Goal: Contribute content

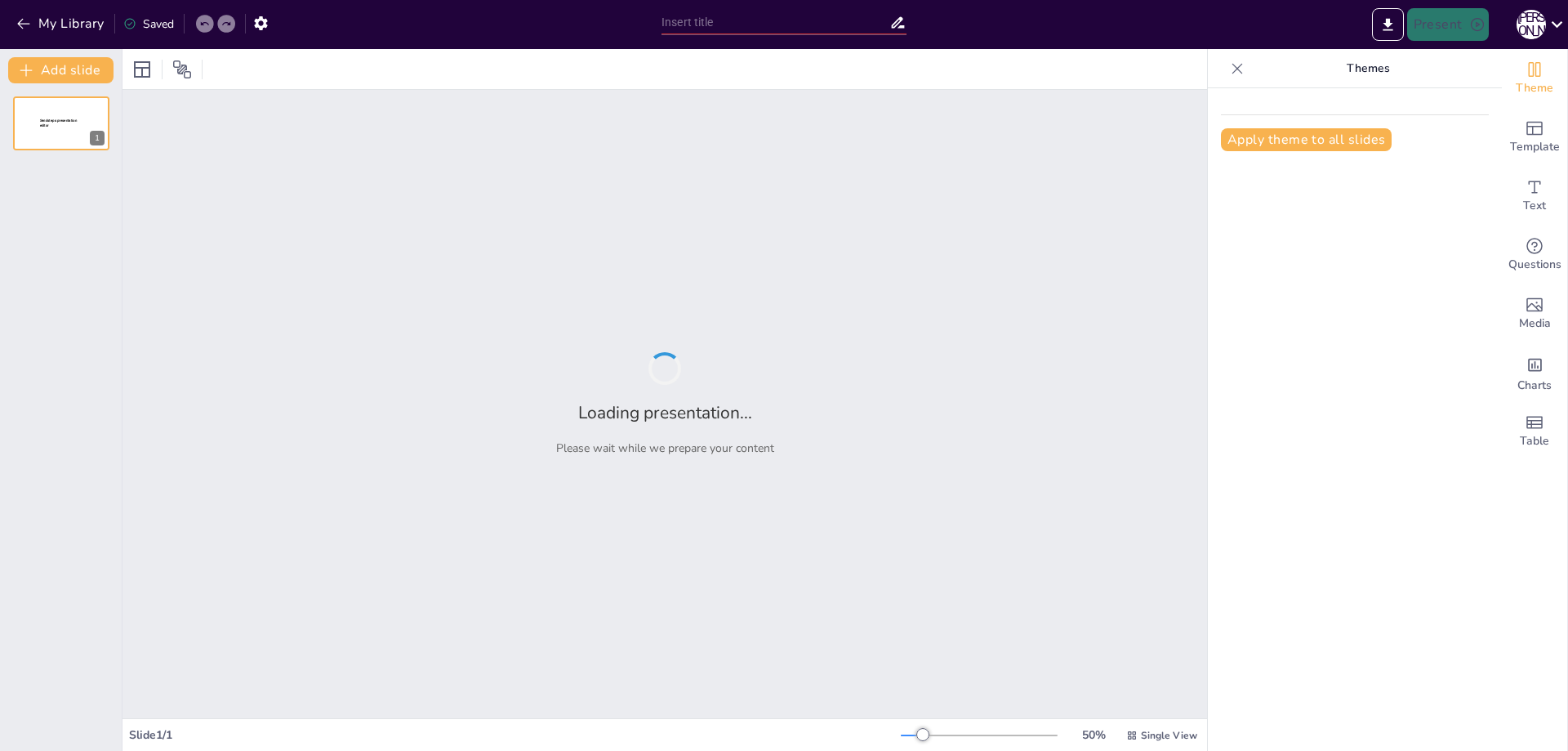
type input "Колірні схеми в різних сферах: Вплив на сприйняття та емоції"
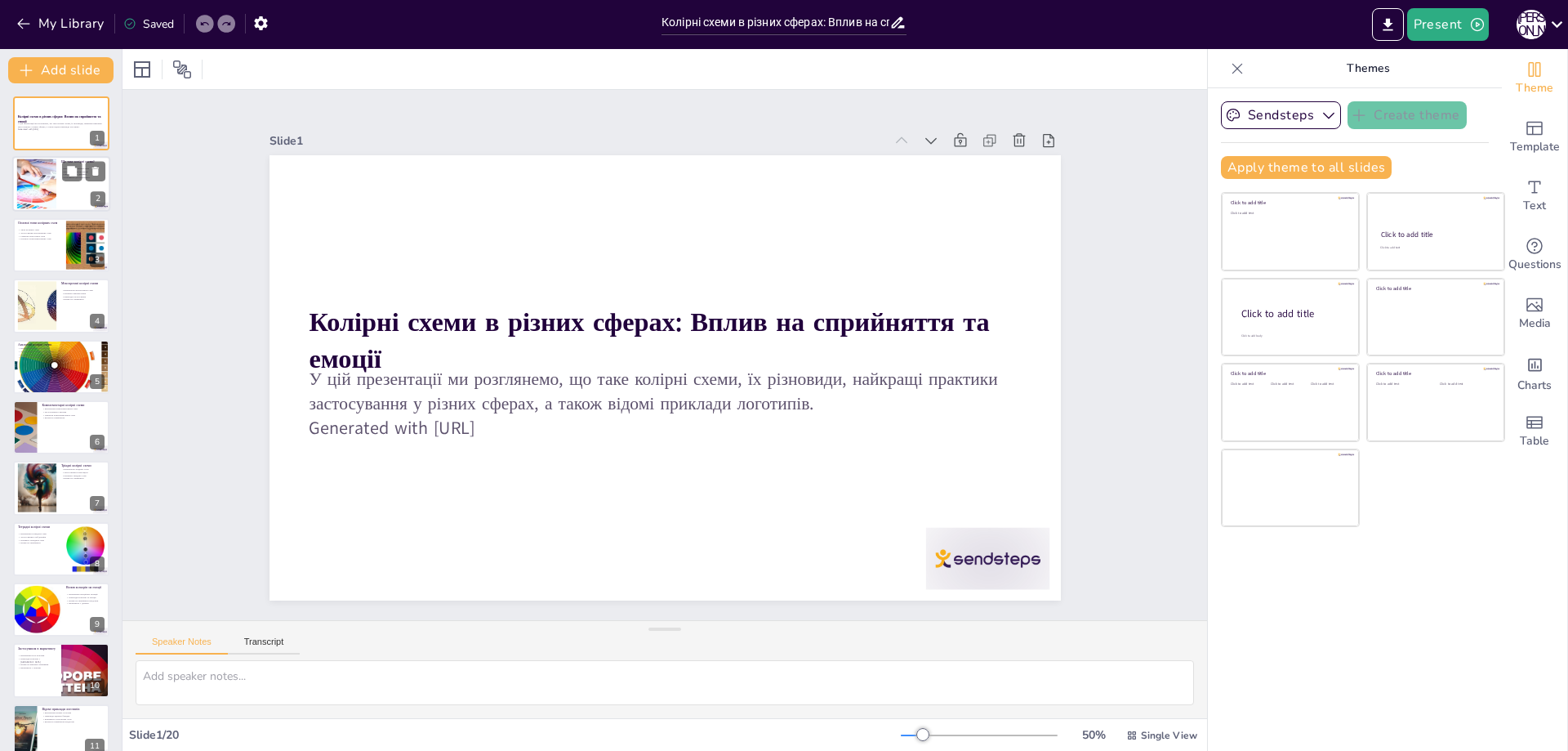
click at [42, 187] on div at bounding box center [37, 184] width 143 height 50
type textarea "Loremip dolor s ametcon adipiscinge seddoeius, temporin utla etdolore magna ali…"
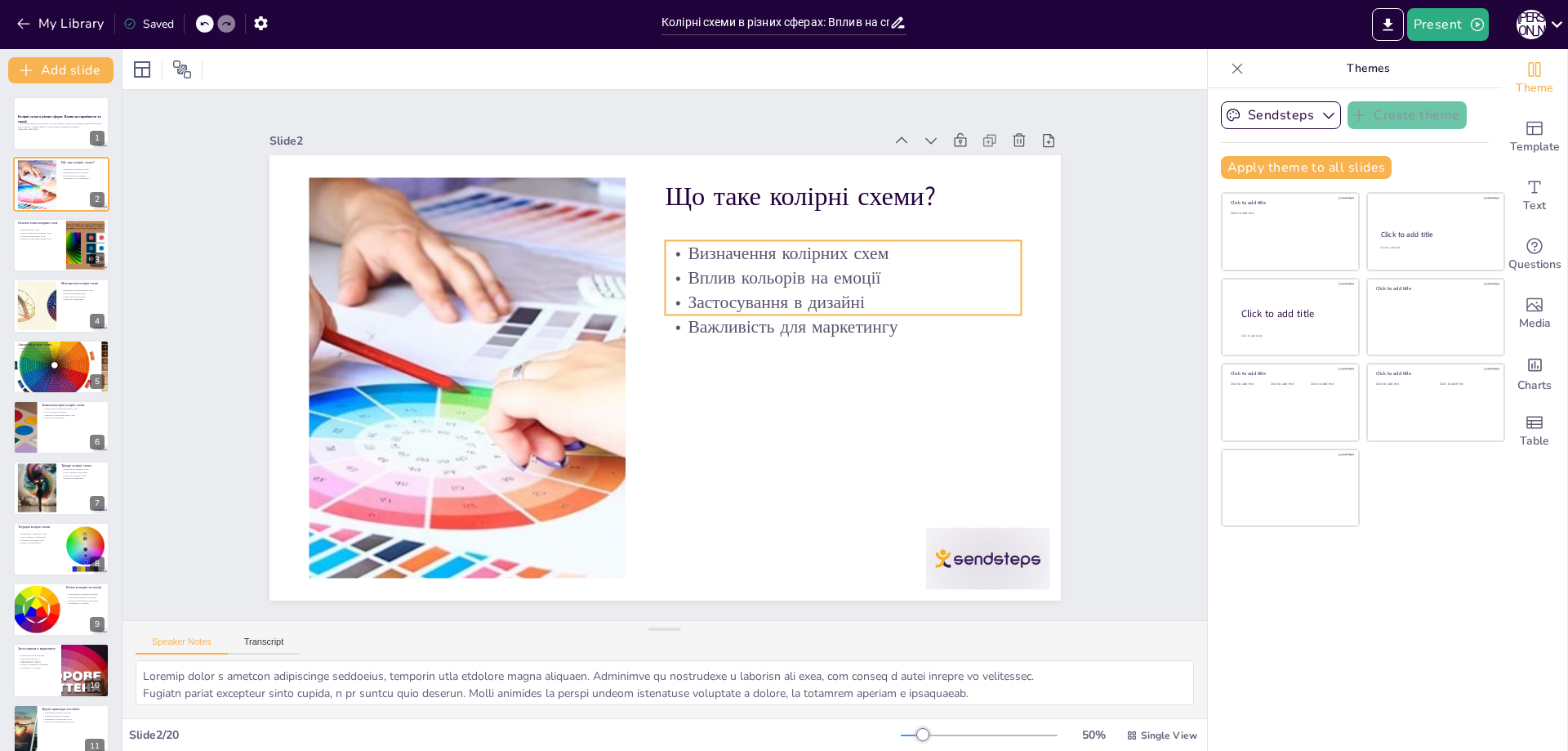
click at [735, 270] on p "Вплив кольорів на емоції" at bounding box center [855, 317] width 354 height 98
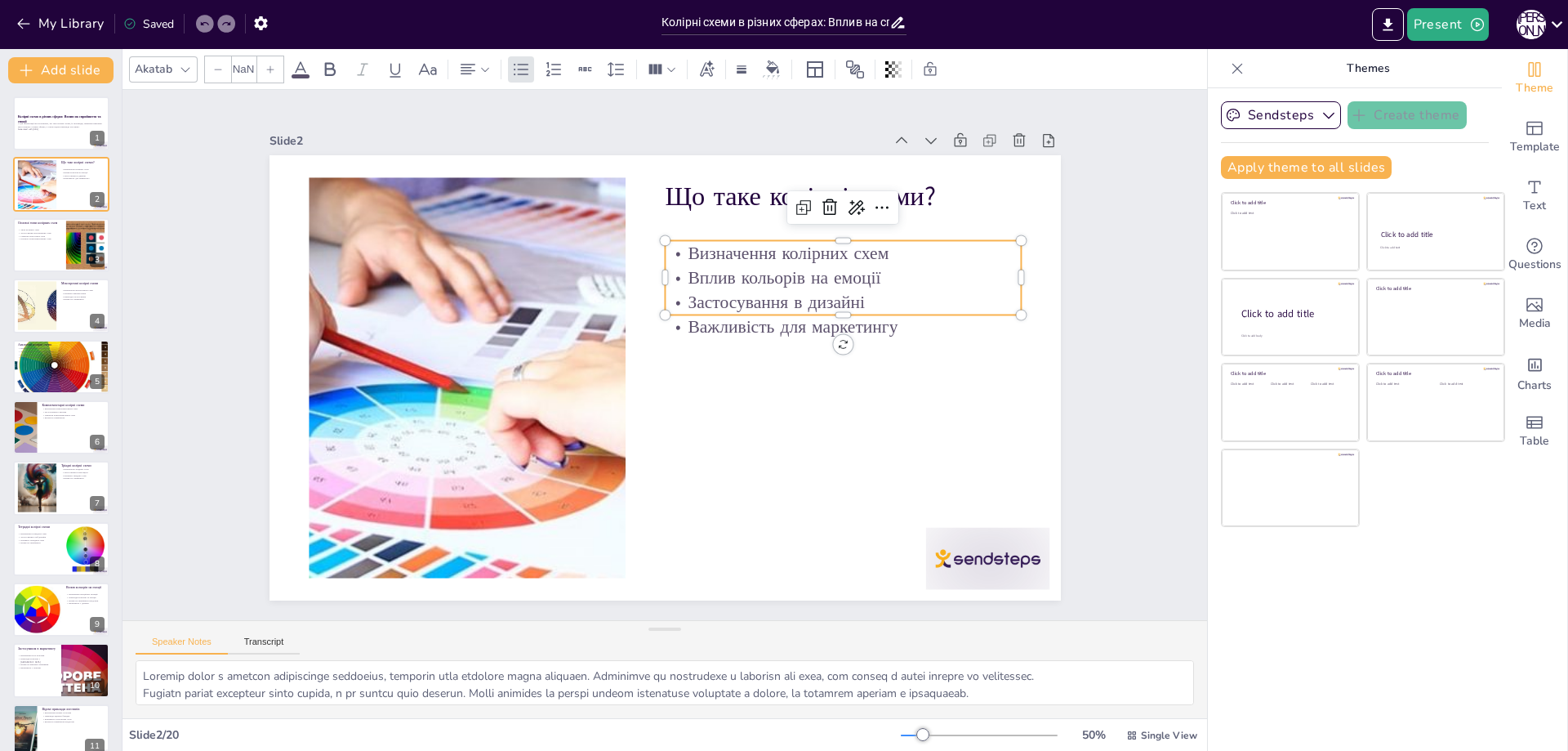
type input "32"
click at [736, 322] on p "Важливість для маркетингу" at bounding box center [825, 436] width 303 height 229
click at [943, 600] on div at bounding box center [909, 648] width 136 height 97
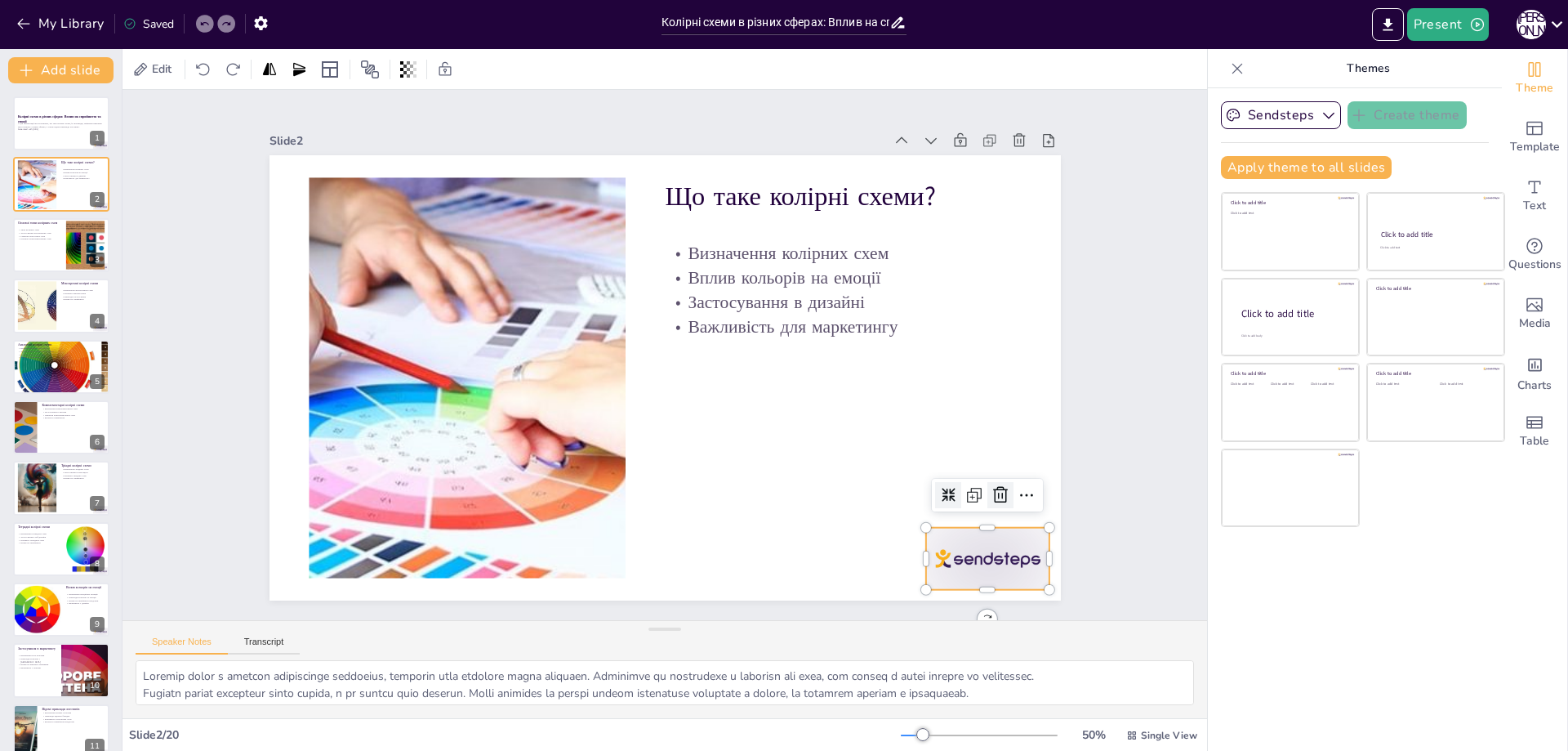
click at [924, 609] on icon at bounding box center [915, 619] width 20 height 21
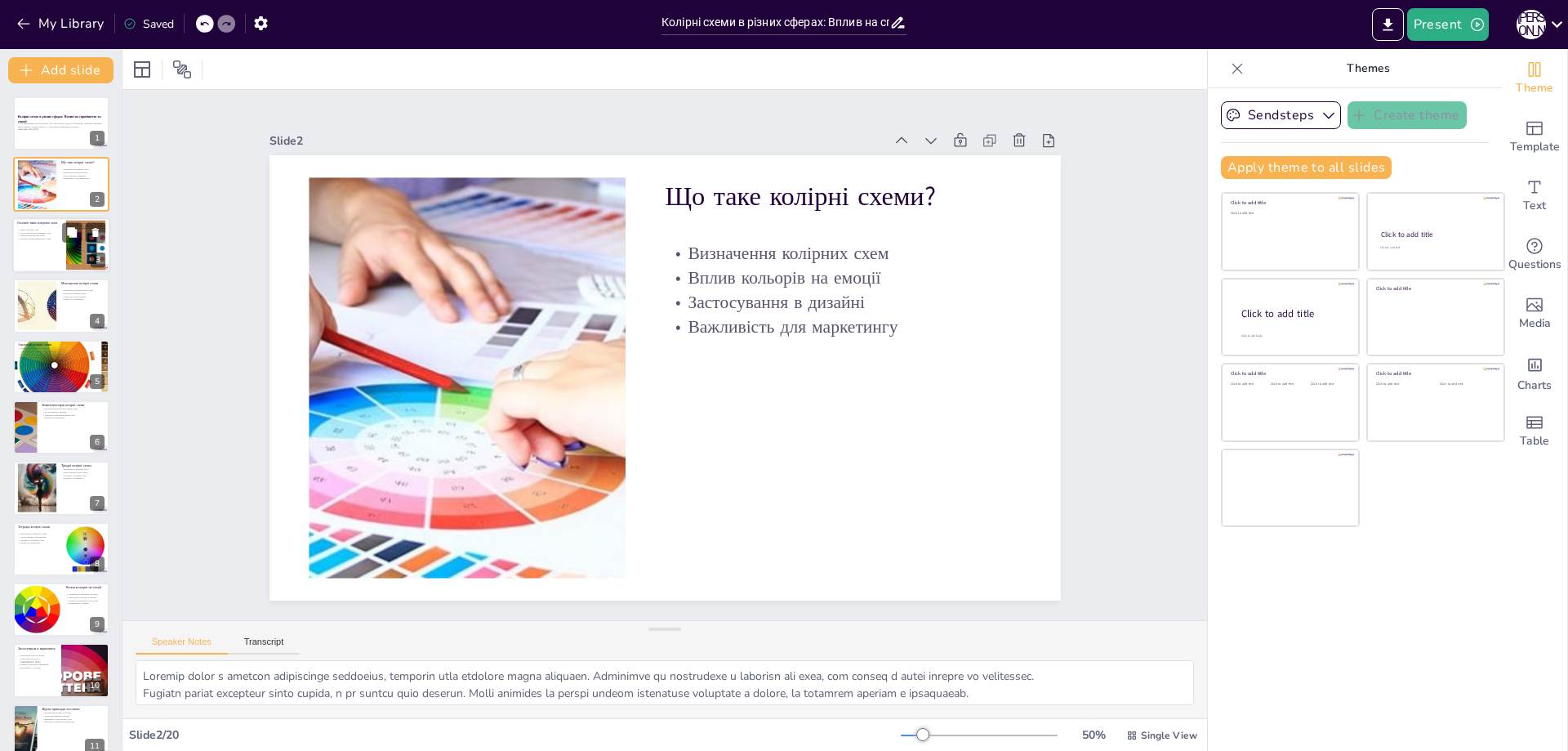
click at [37, 239] on p "Контраст комплементарних схем" at bounding box center [39, 238] width 44 height 3
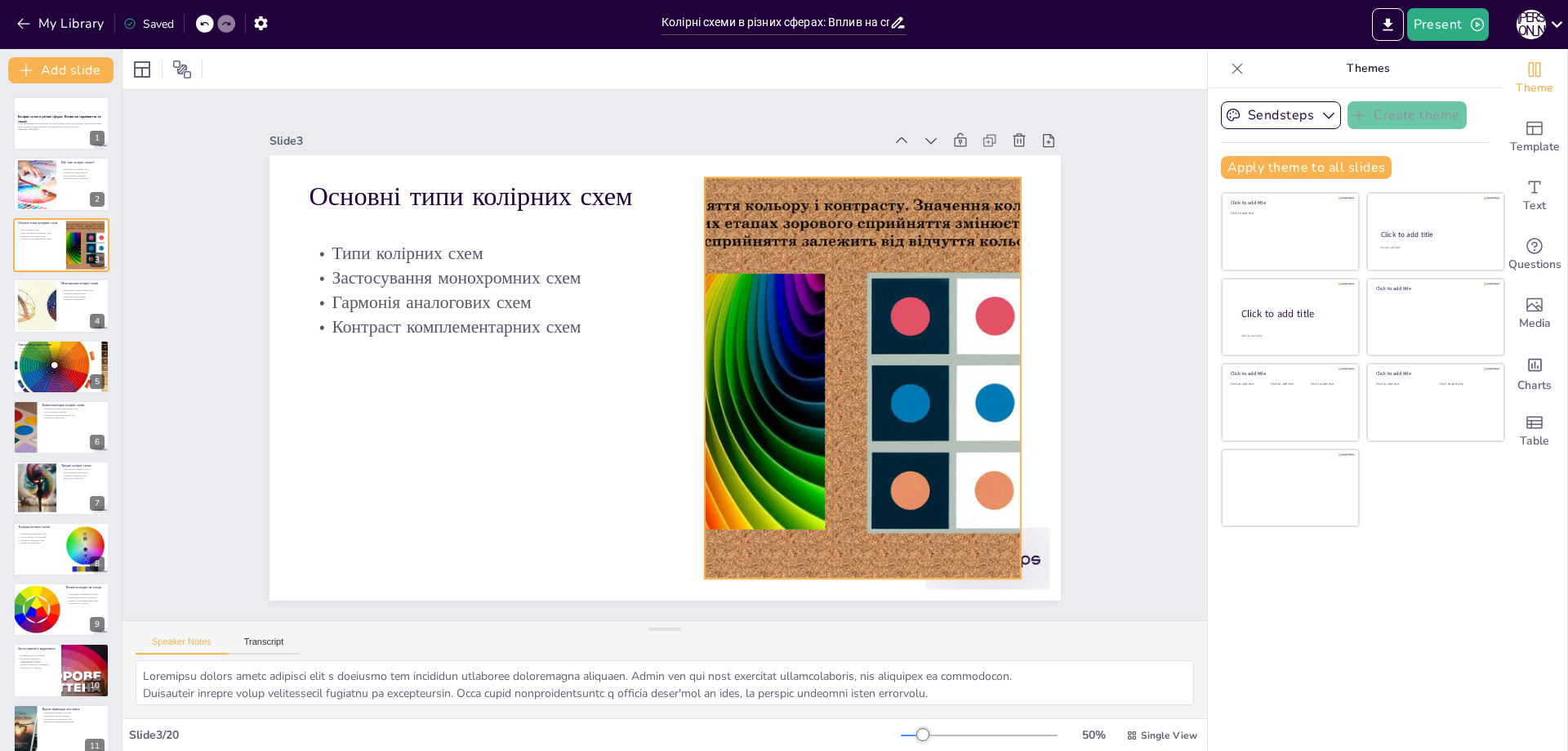
click at [757, 228] on div at bounding box center [825, 474] width 664 height 615
click at [693, 369] on div at bounding box center [845, 439] width 632 height 547
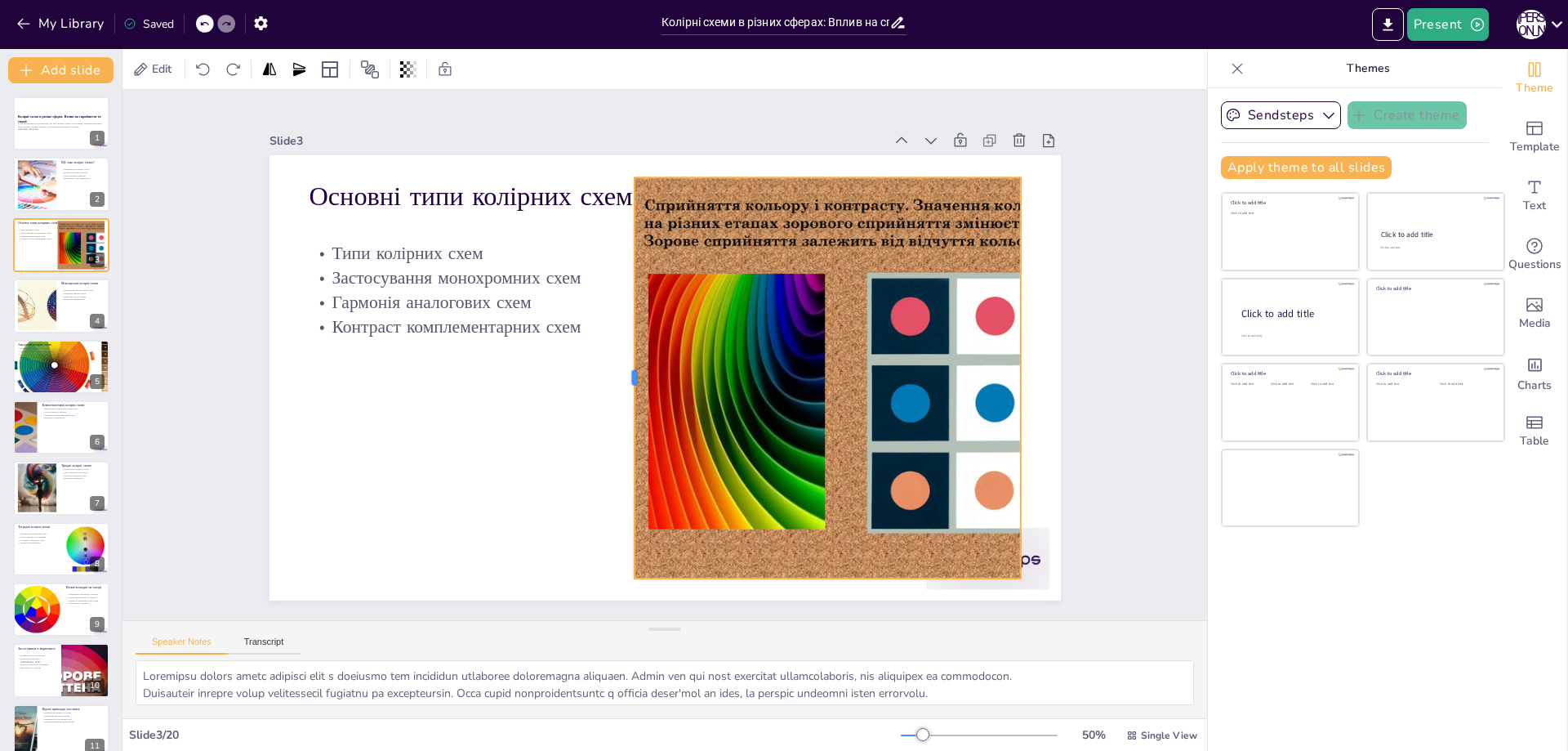
drag, startPoint x: 691, startPoint y: 371, endPoint x: 620, endPoint y: 382, distance: 71.8
click at [620, 382] on div at bounding box center [623, 369] width 96 height 395
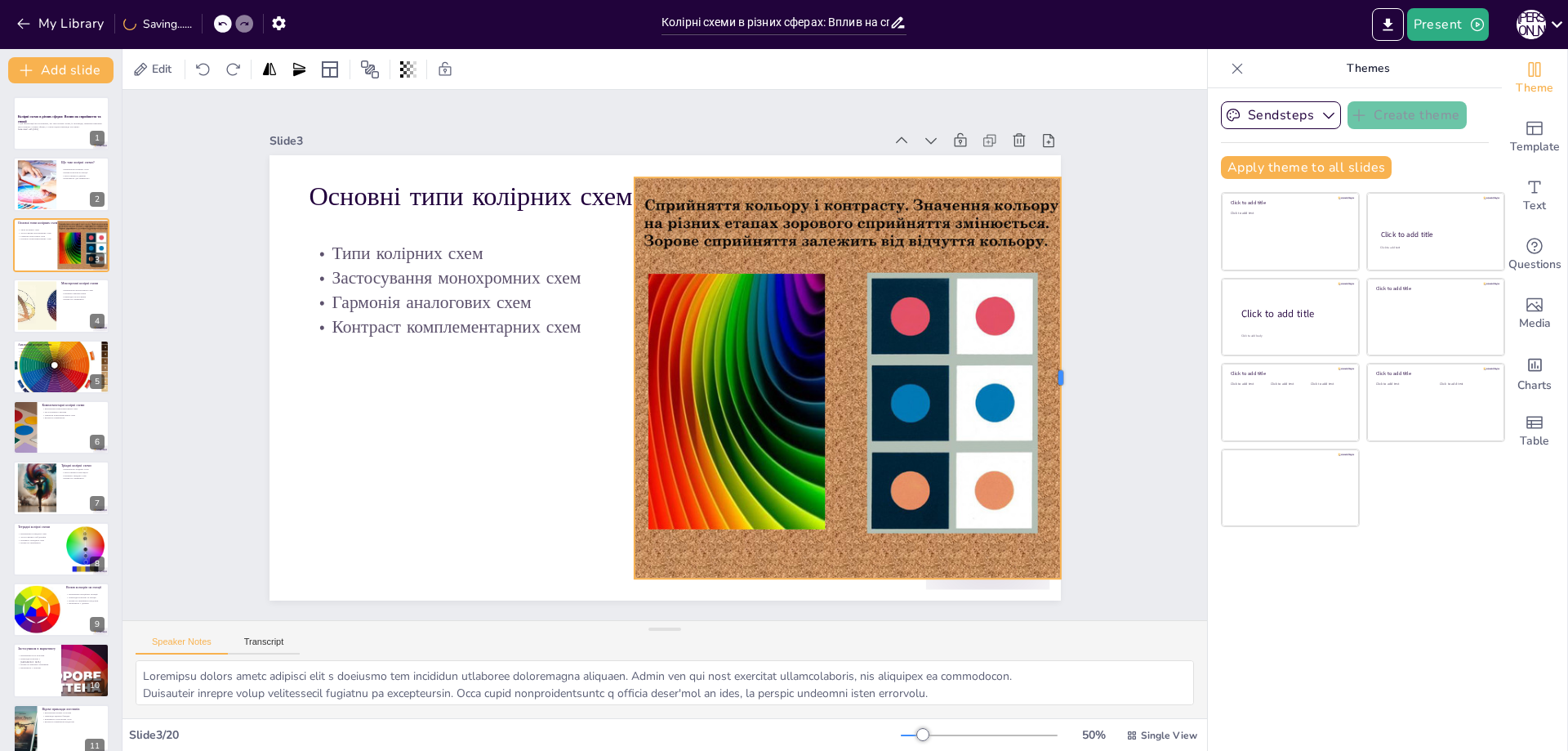
drag, startPoint x: 1008, startPoint y: 369, endPoint x: 1049, endPoint y: 374, distance: 41.3
click at [1049, 374] on div at bounding box center [1054, 461] width 96 height 395
click at [66, 307] on div at bounding box center [61, 305] width 98 height 56
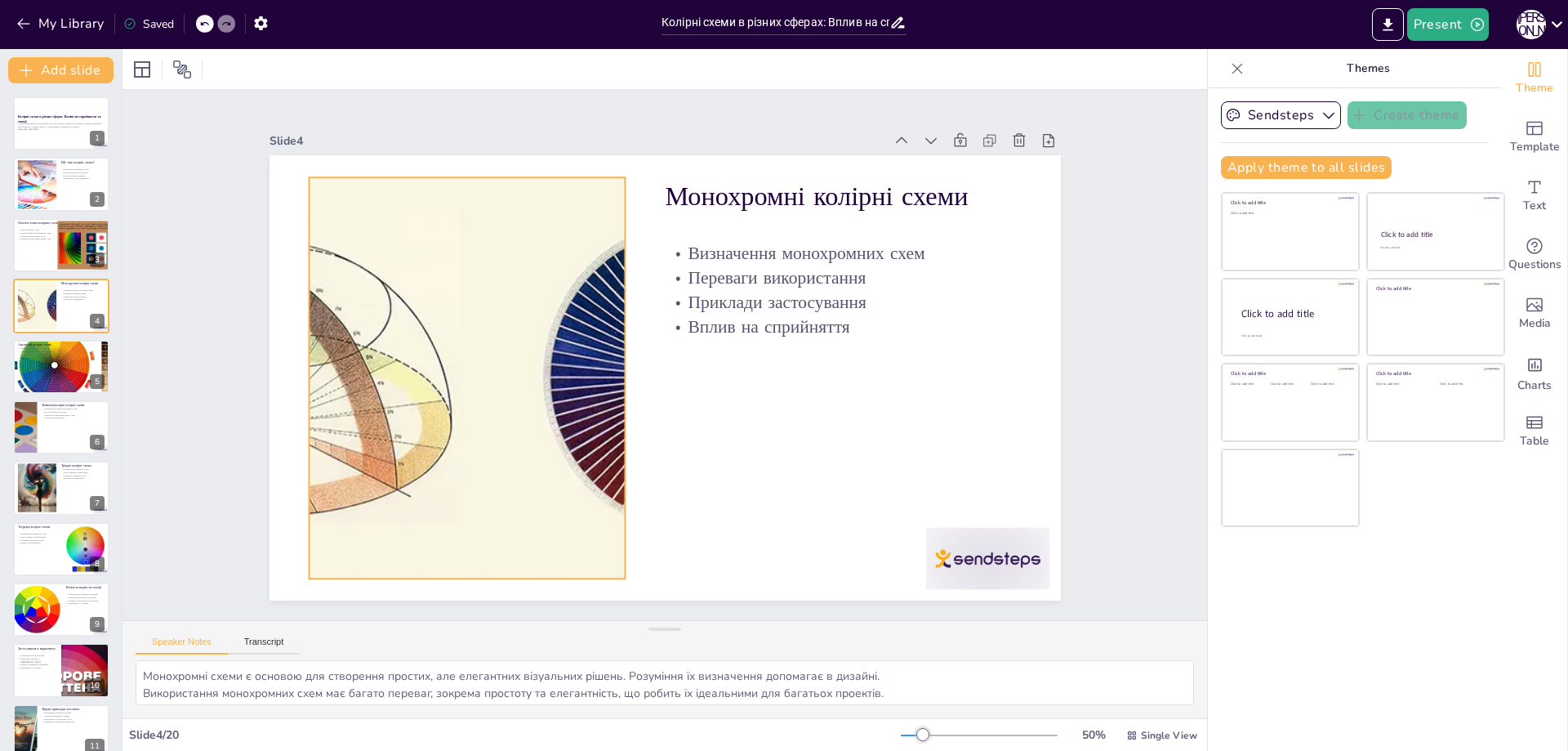
click at [394, 326] on div at bounding box center [467, 336] width 1028 height 593
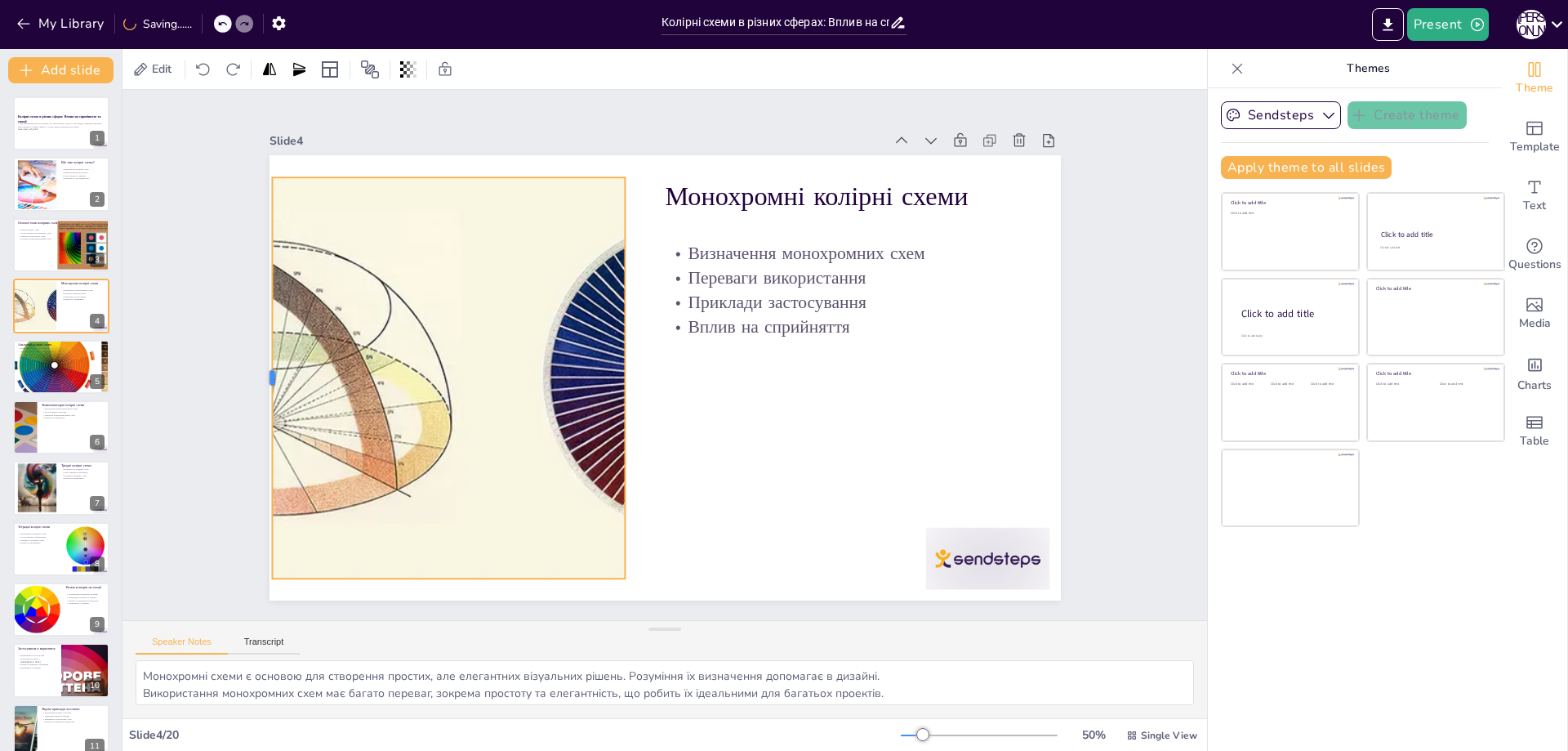
drag, startPoint x: 296, startPoint y: 380, endPoint x: 260, endPoint y: 376, distance: 36.2
click at [260, 376] on div at bounding box center [265, 336] width 55 height 400
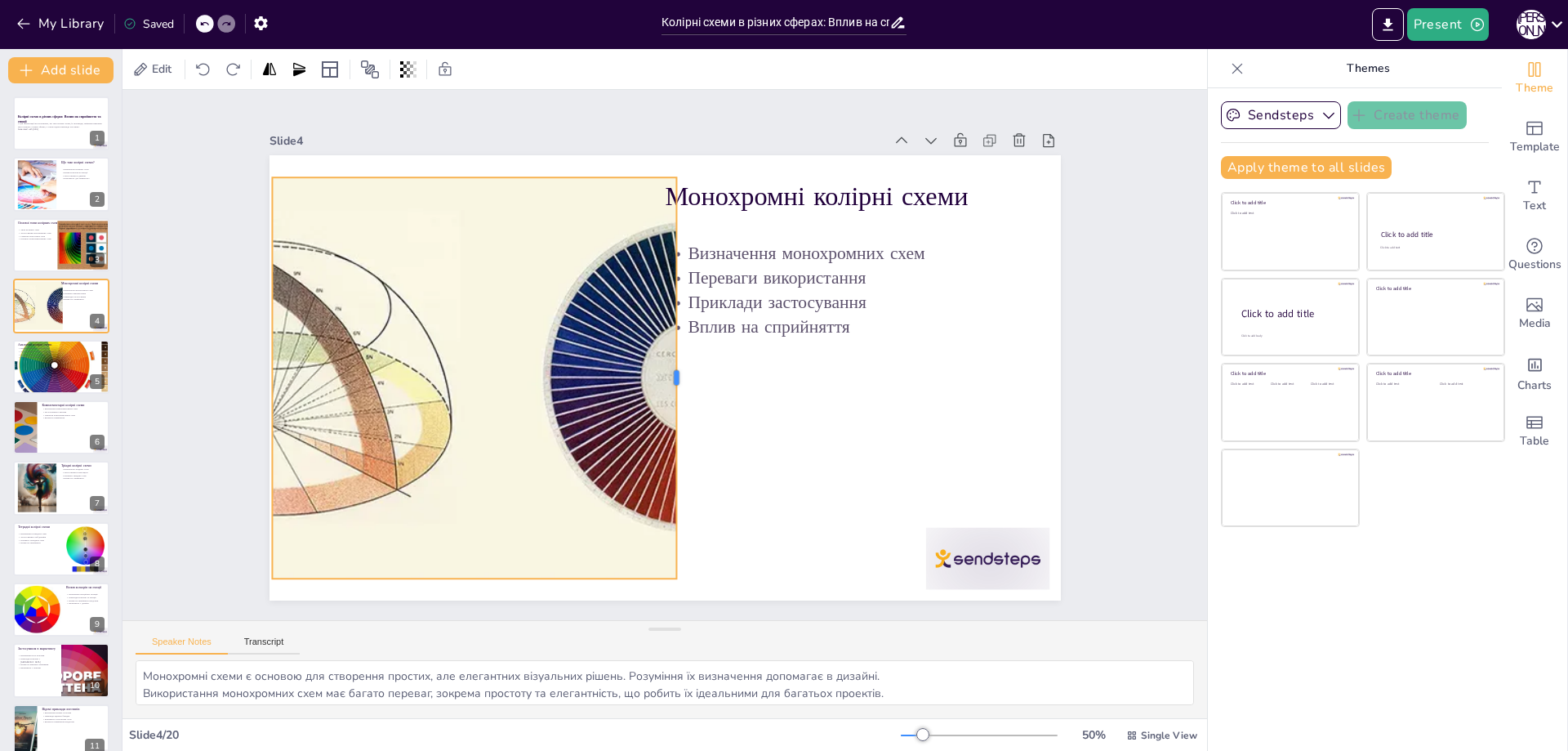
drag, startPoint x: 615, startPoint y: 374, endPoint x: 631, endPoint y: 371, distance: 16.3
click at [666, 372] on div at bounding box center [669, 385] width 212 height 354
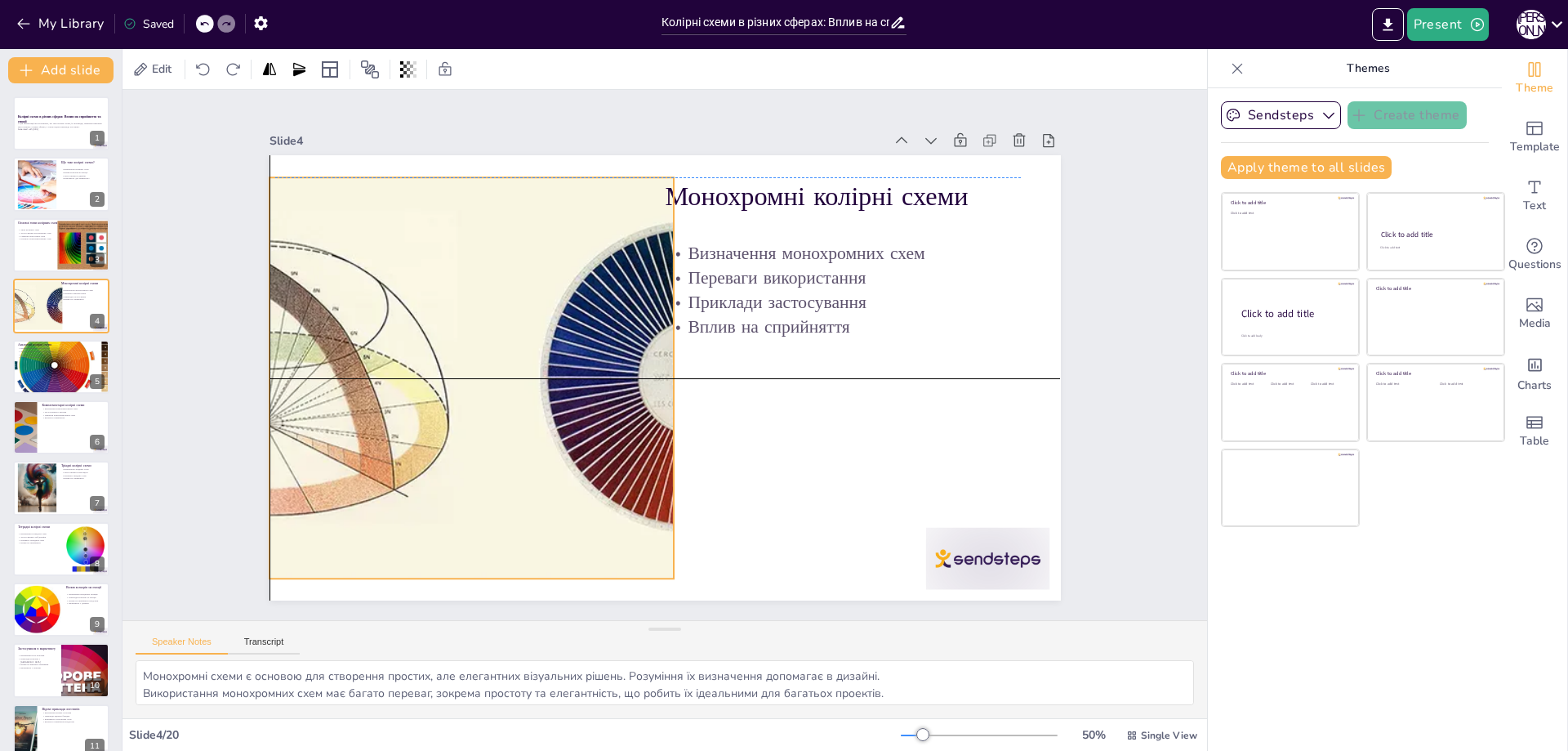
click at [593, 365] on div at bounding box center [472, 295] width 1046 height 759
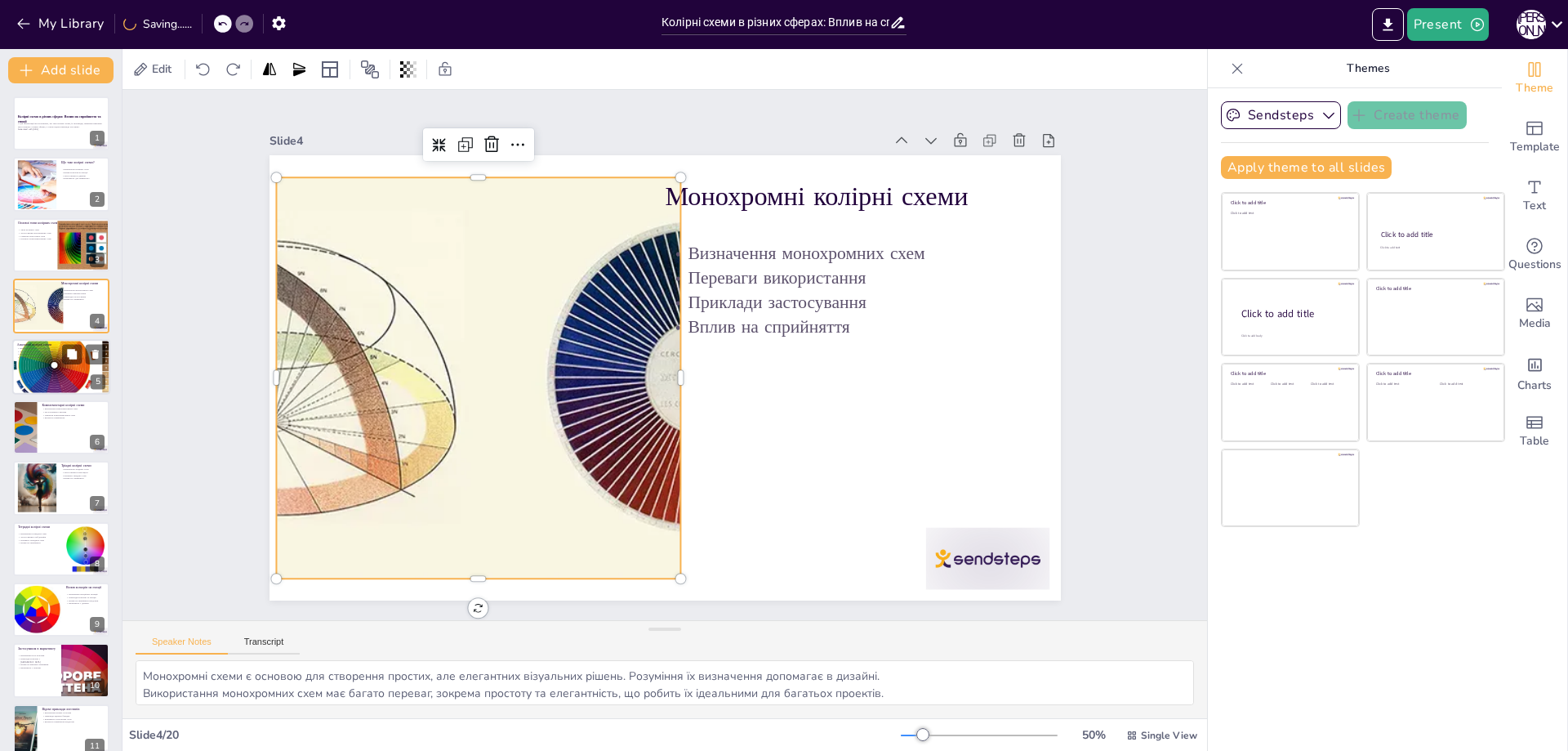
click at [64, 366] on div at bounding box center [61, 366] width 98 height 79
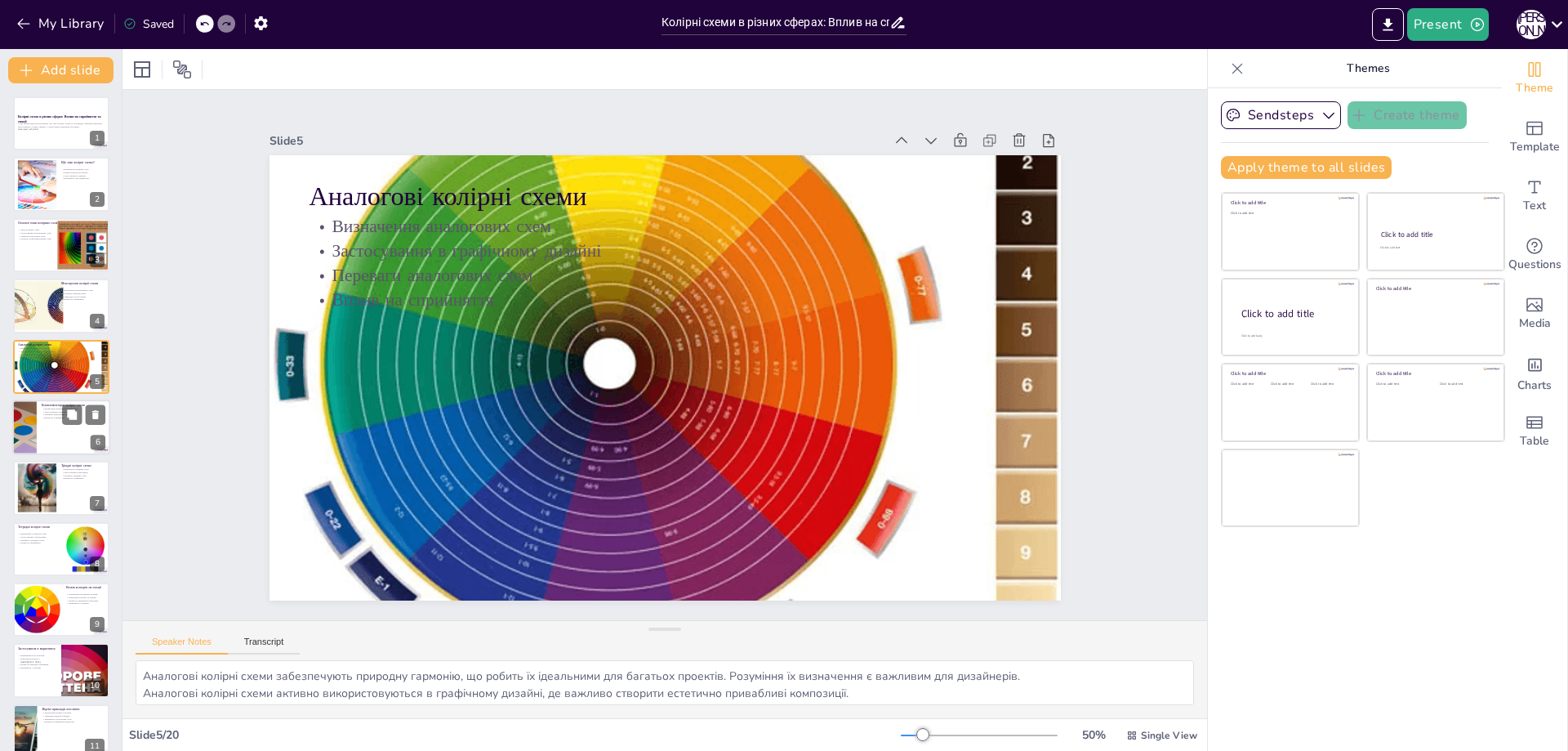
click at [26, 415] on div at bounding box center [23, 427] width 81 height 56
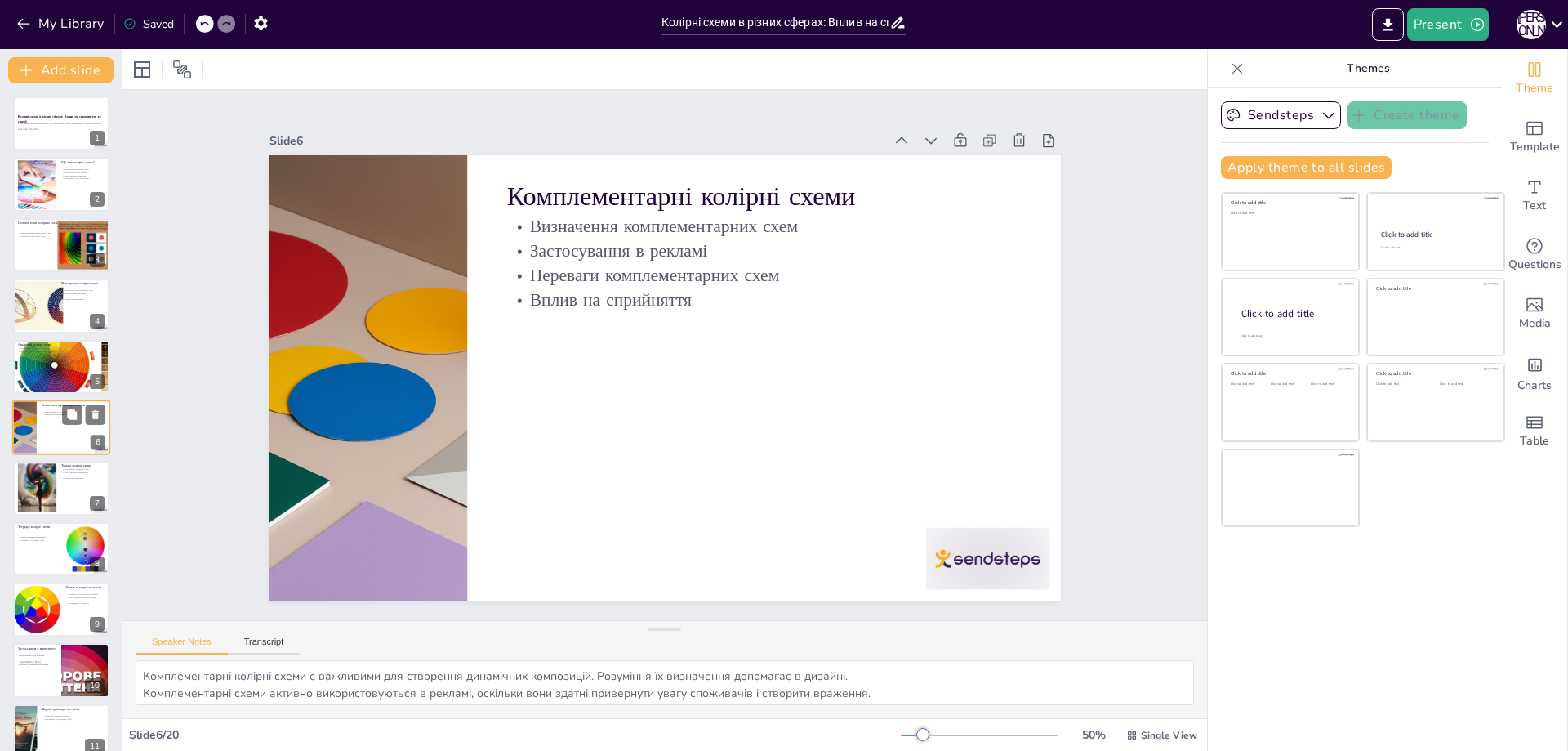
scroll to position [11, 0]
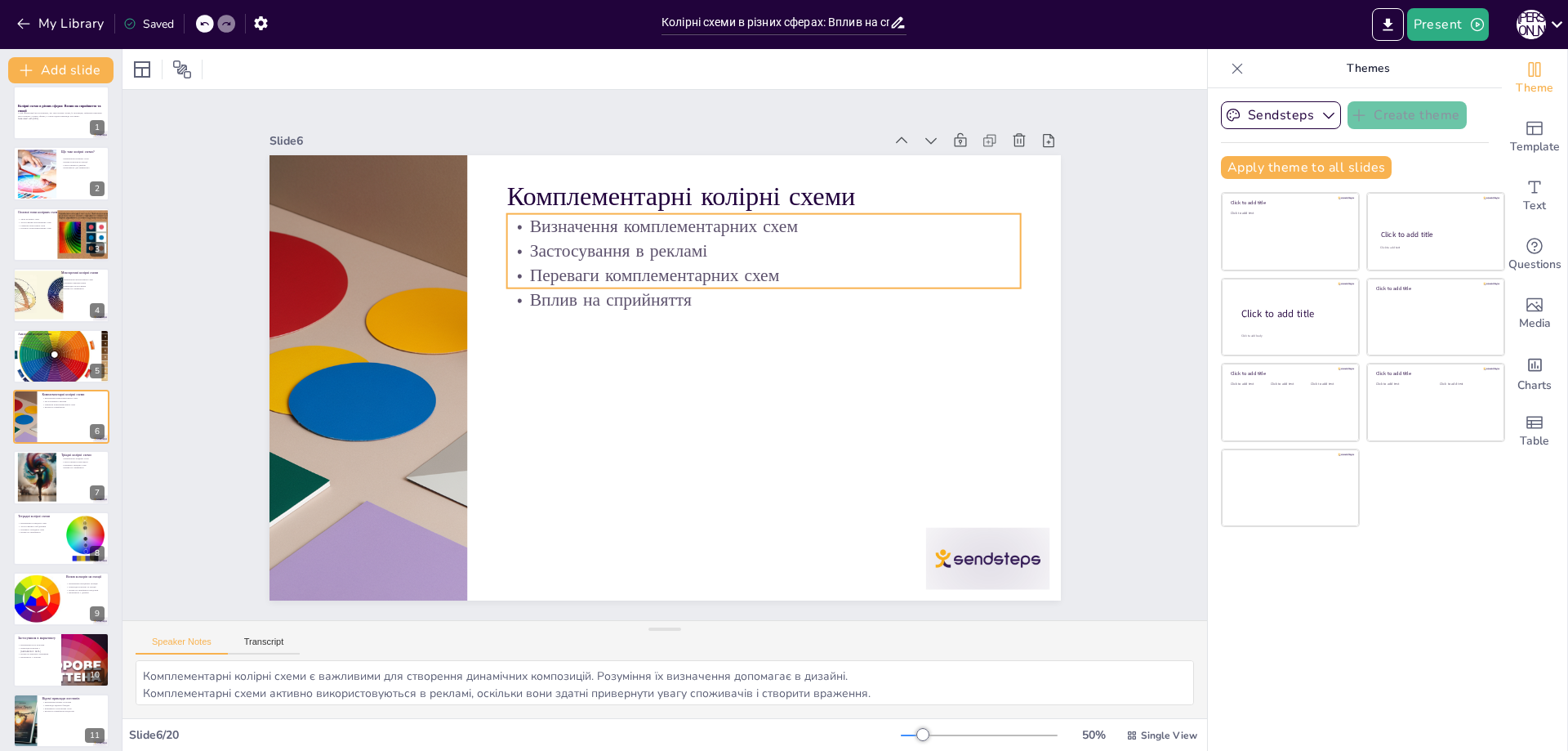
click at [743, 218] on p "Визначення комплементарних схем" at bounding box center [782, 467] width 78 height 514
click at [75, 459] on icon at bounding box center [72, 465] width 12 height 12
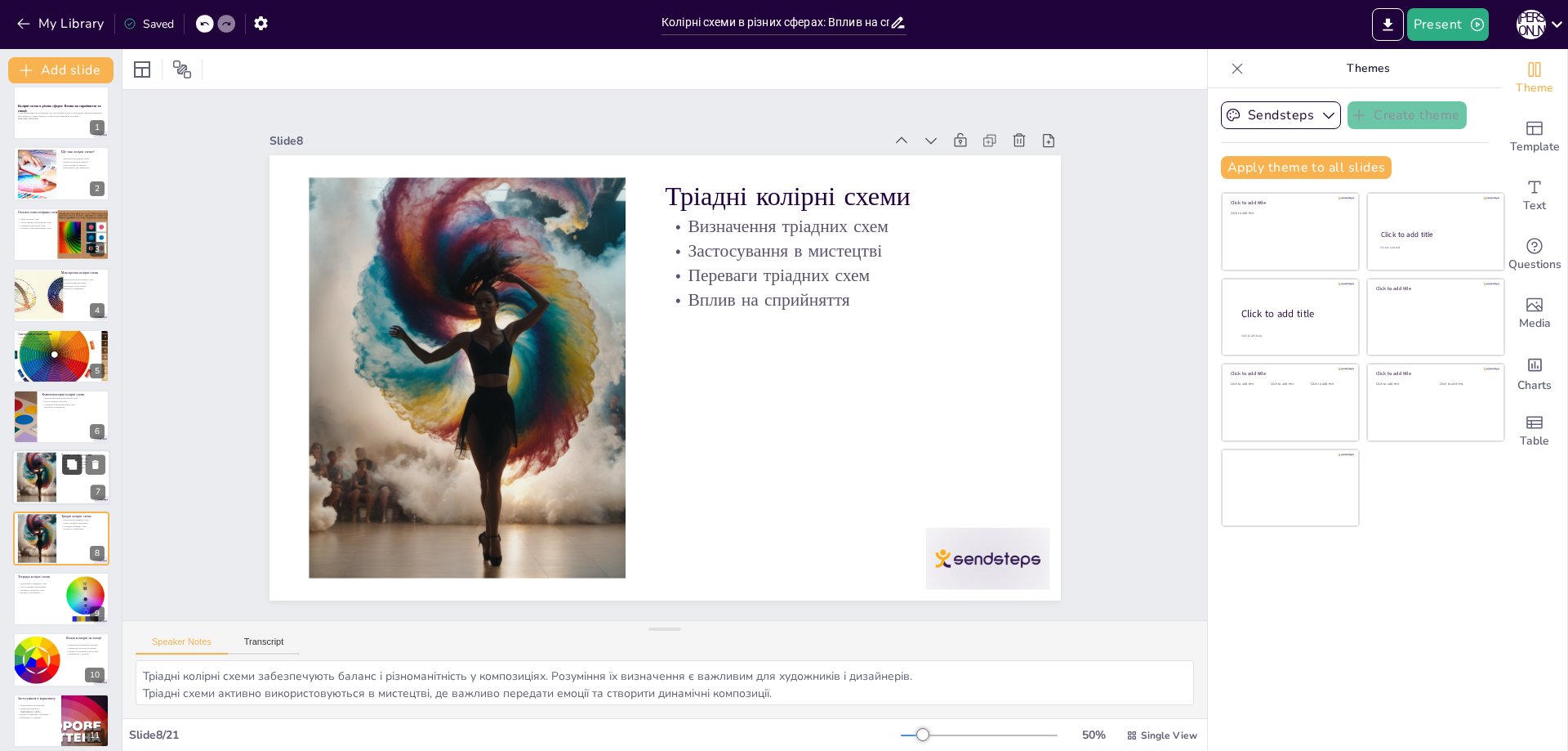
scroll to position [131, 0]
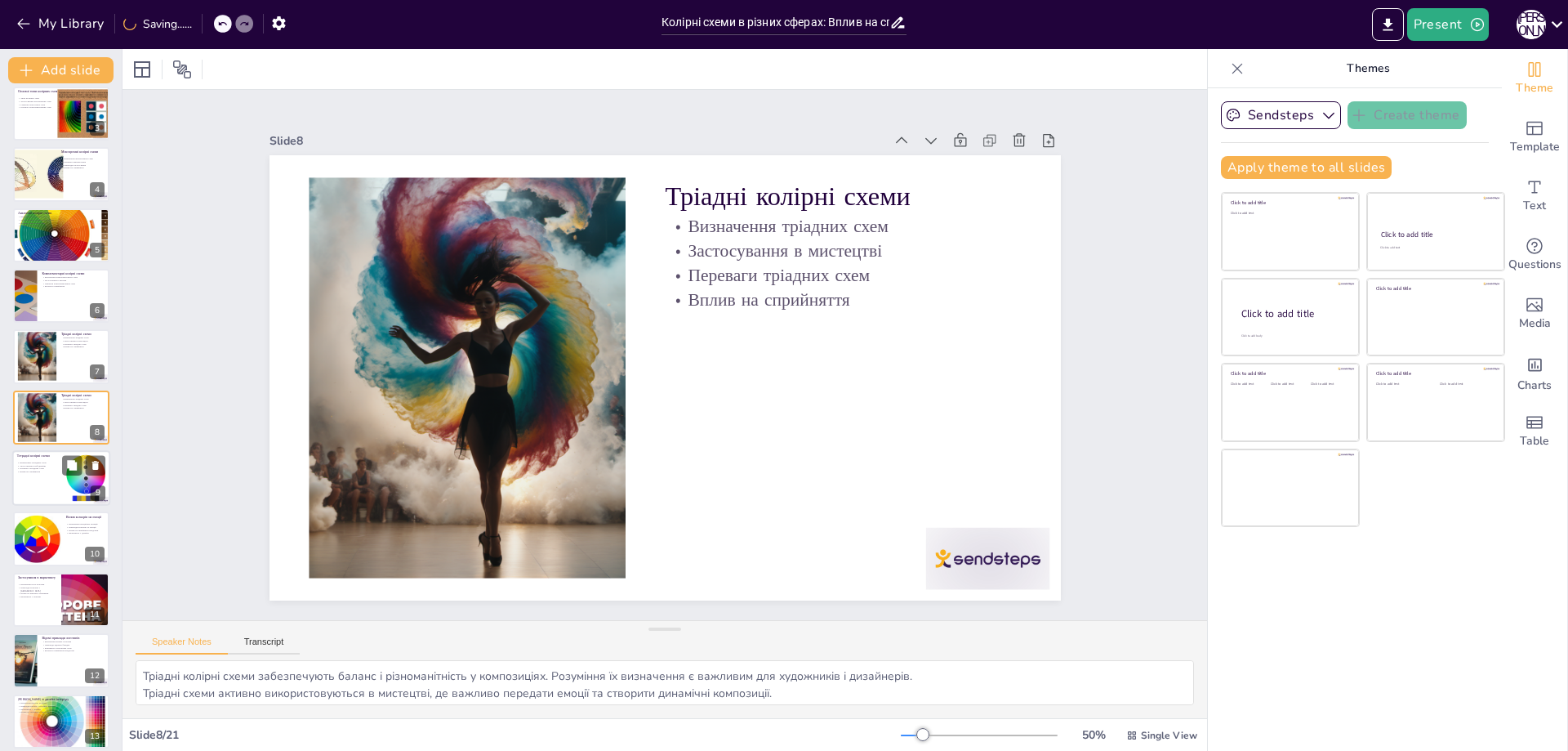
click at [32, 483] on div at bounding box center [61, 478] width 98 height 56
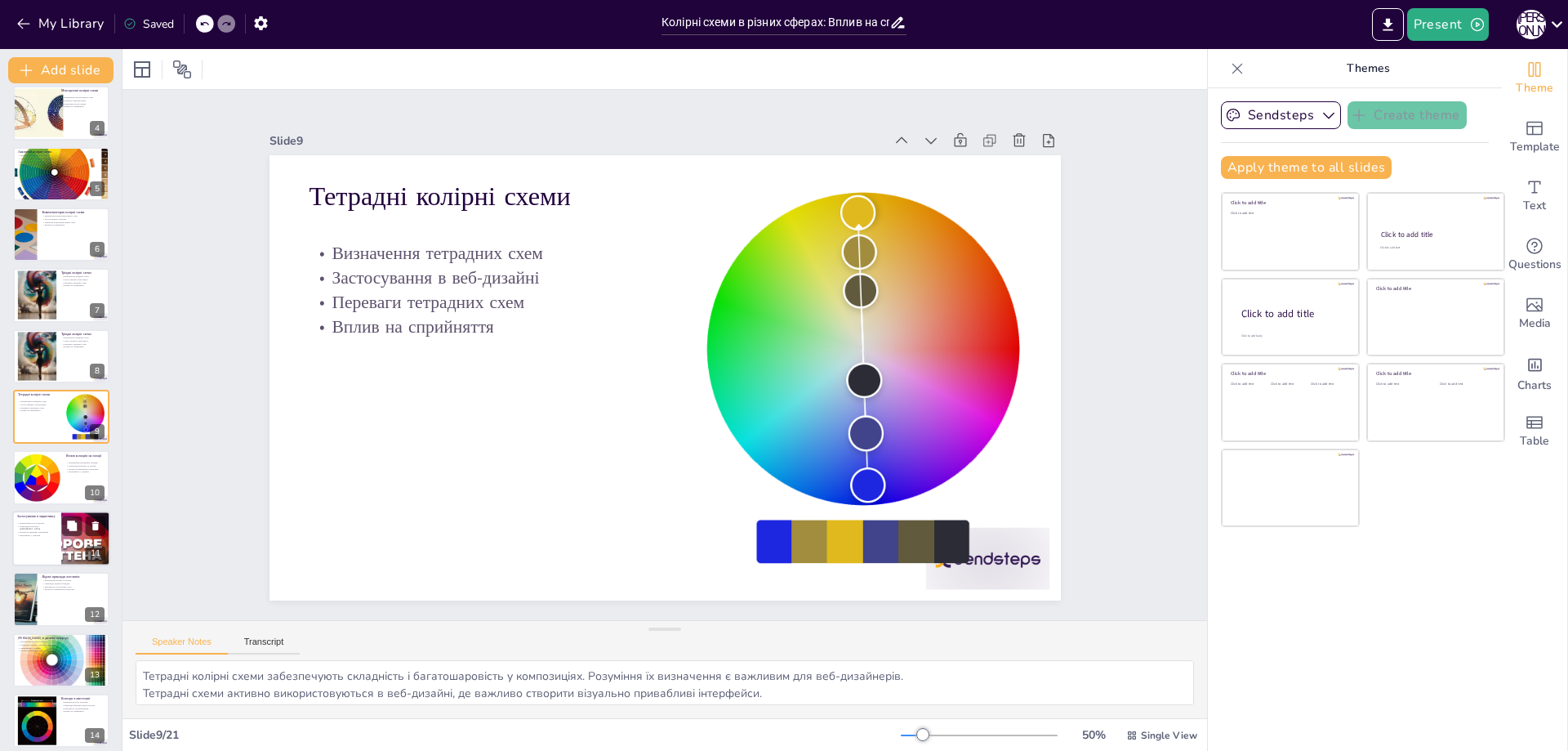
click at [34, 538] on div at bounding box center [61, 538] width 98 height 56
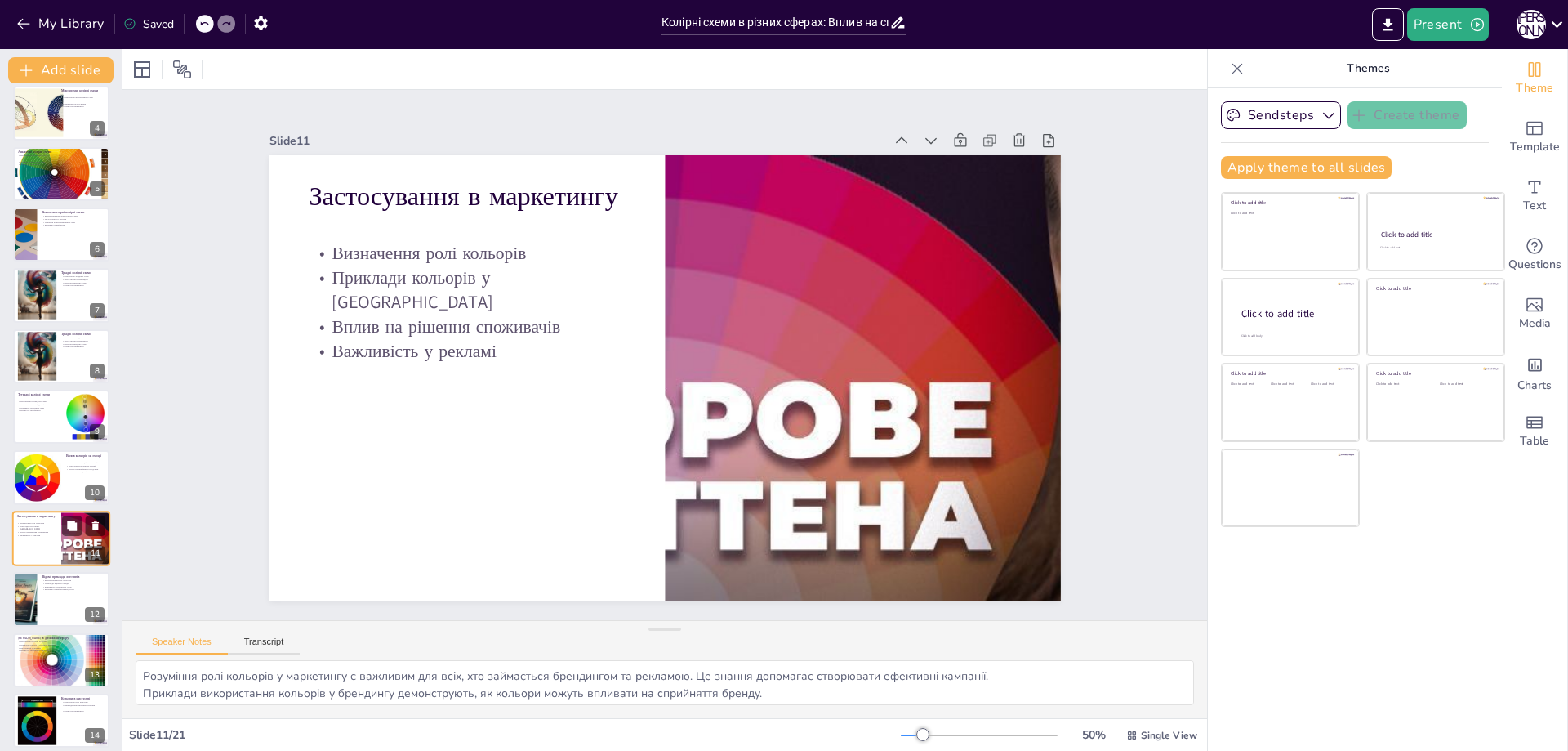
scroll to position [314, 0]
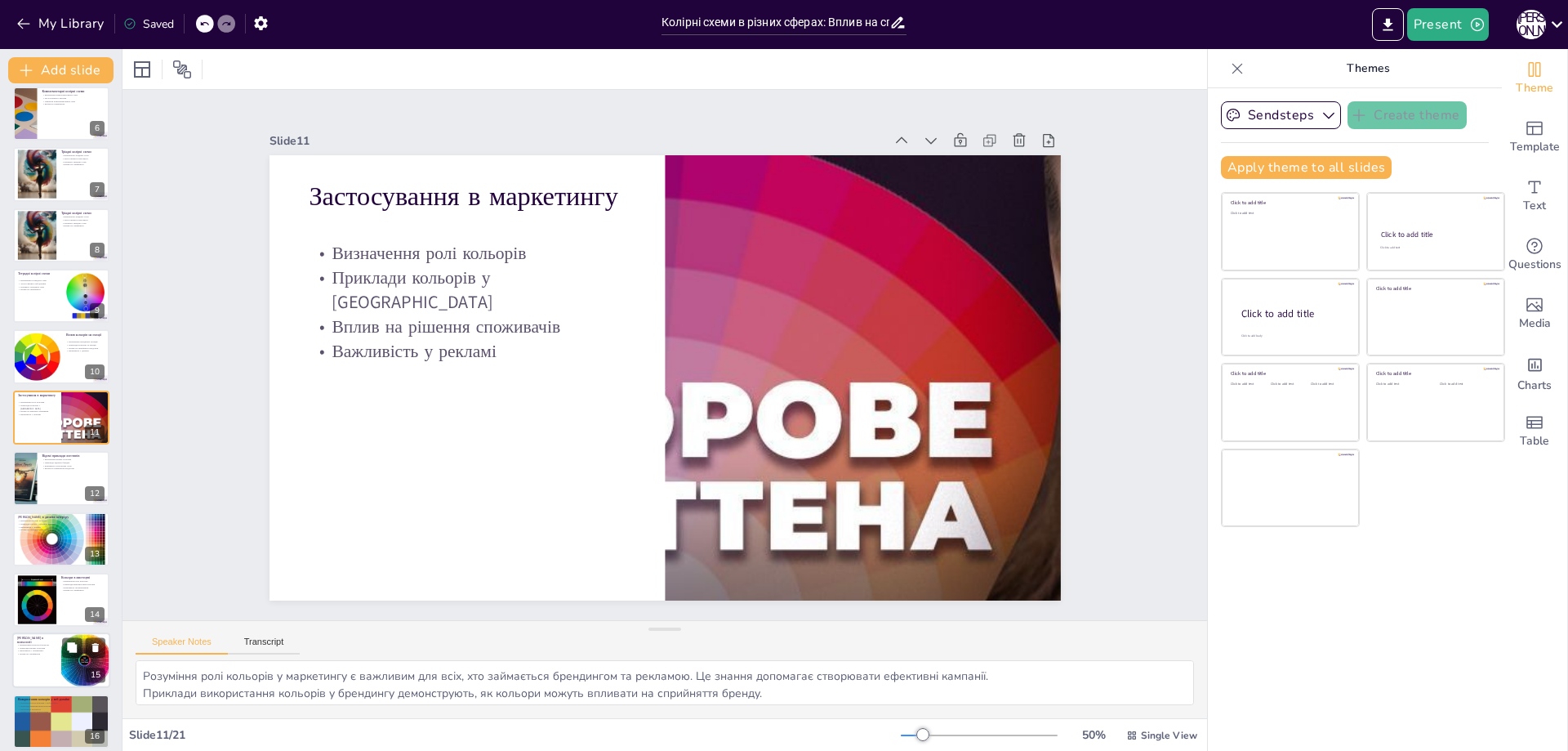
click at [57, 645] on div at bounding box center [61, 660] width 98 height 56
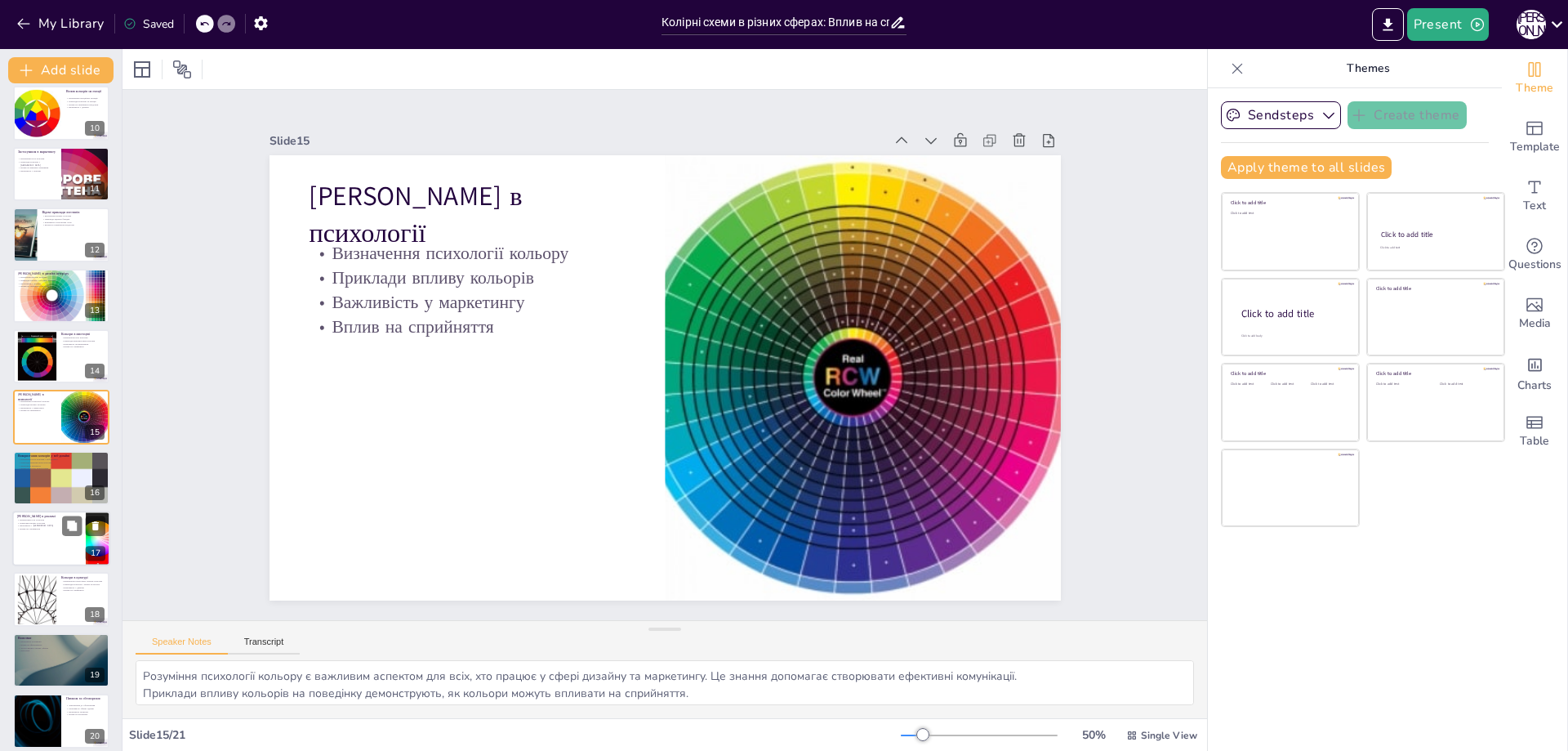
scroll to position [628, 0]
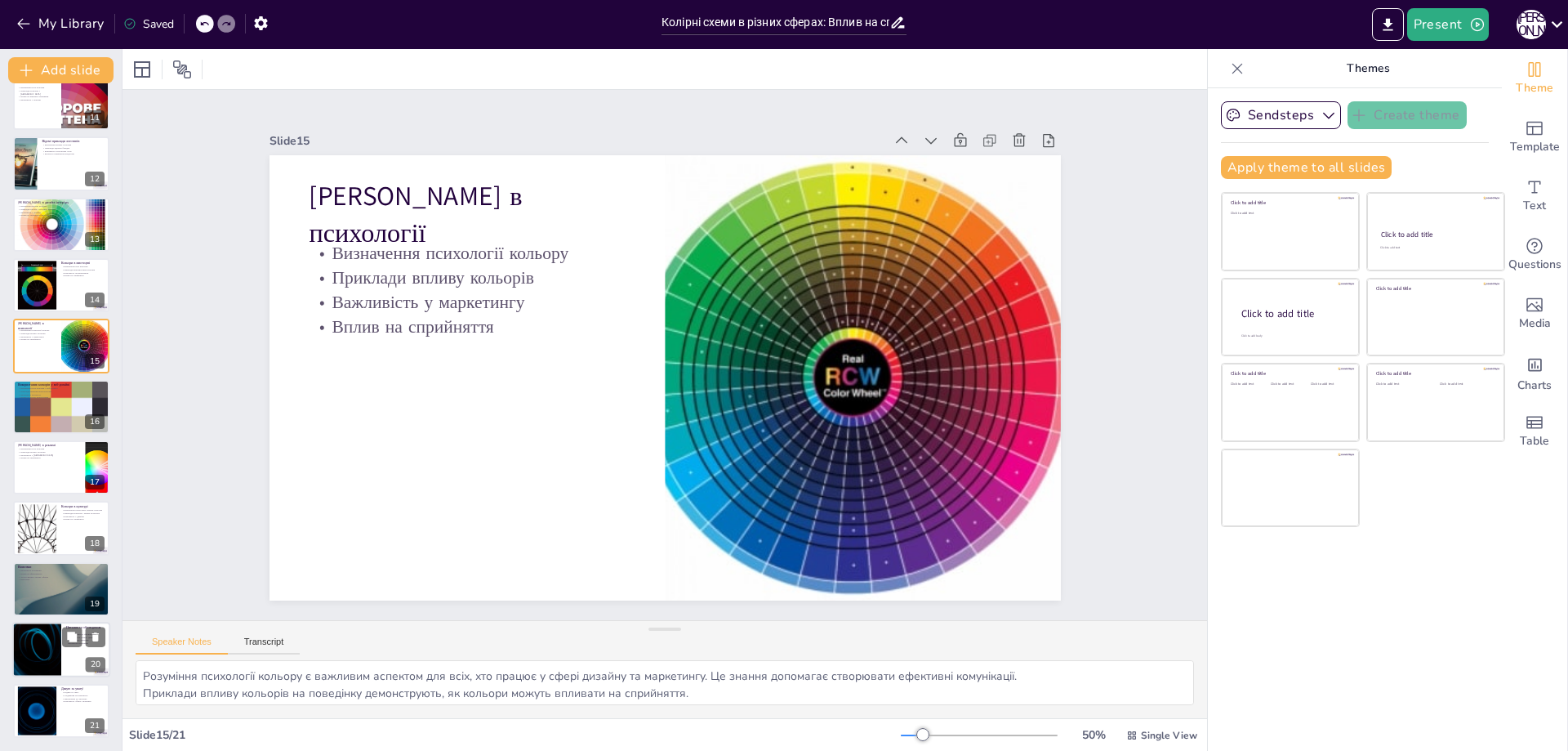
click at [56, 646] on div at bounding box center [37, 649] width 98 height 56
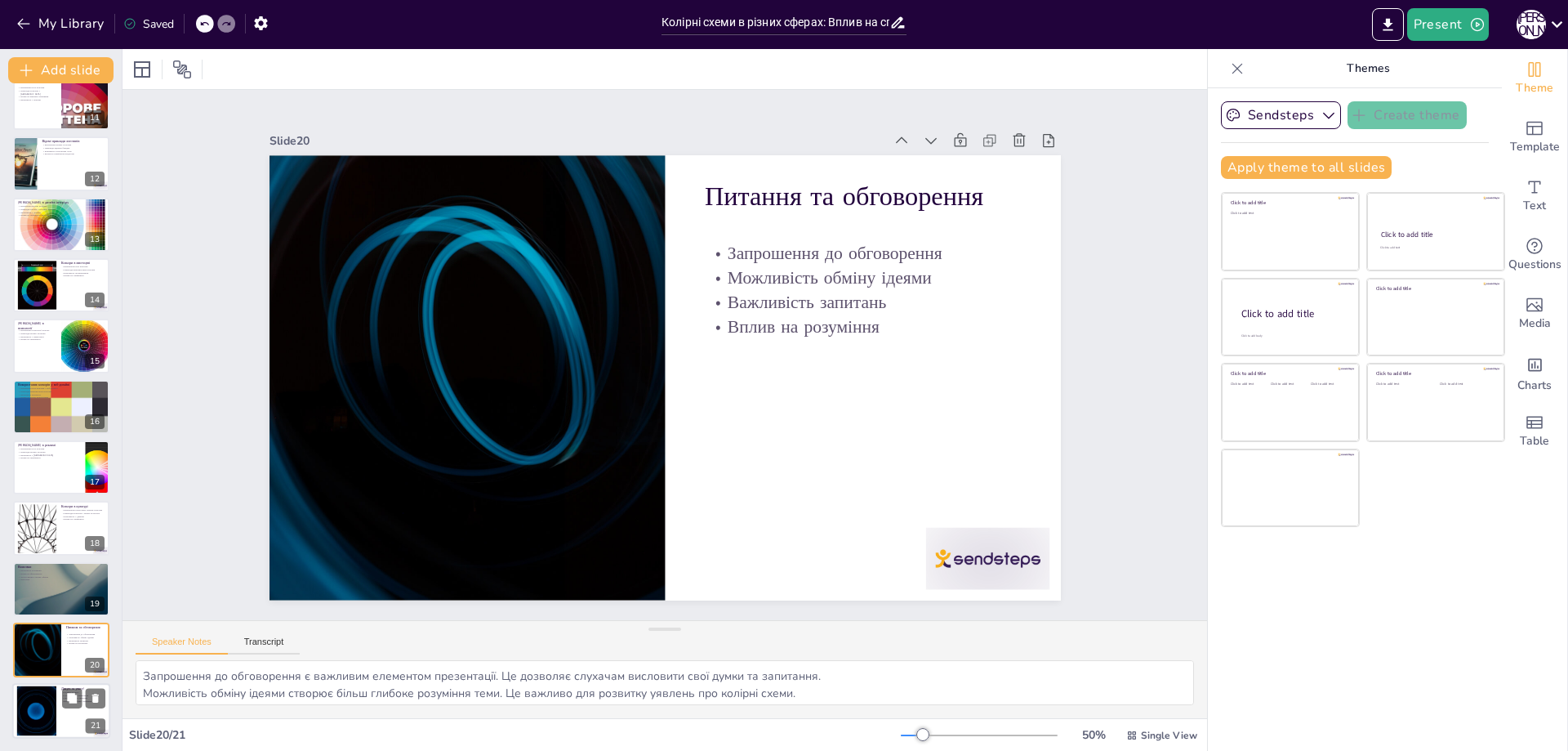
click at [49, 705] on div at bounding box center [37, 710] width 88 height 50
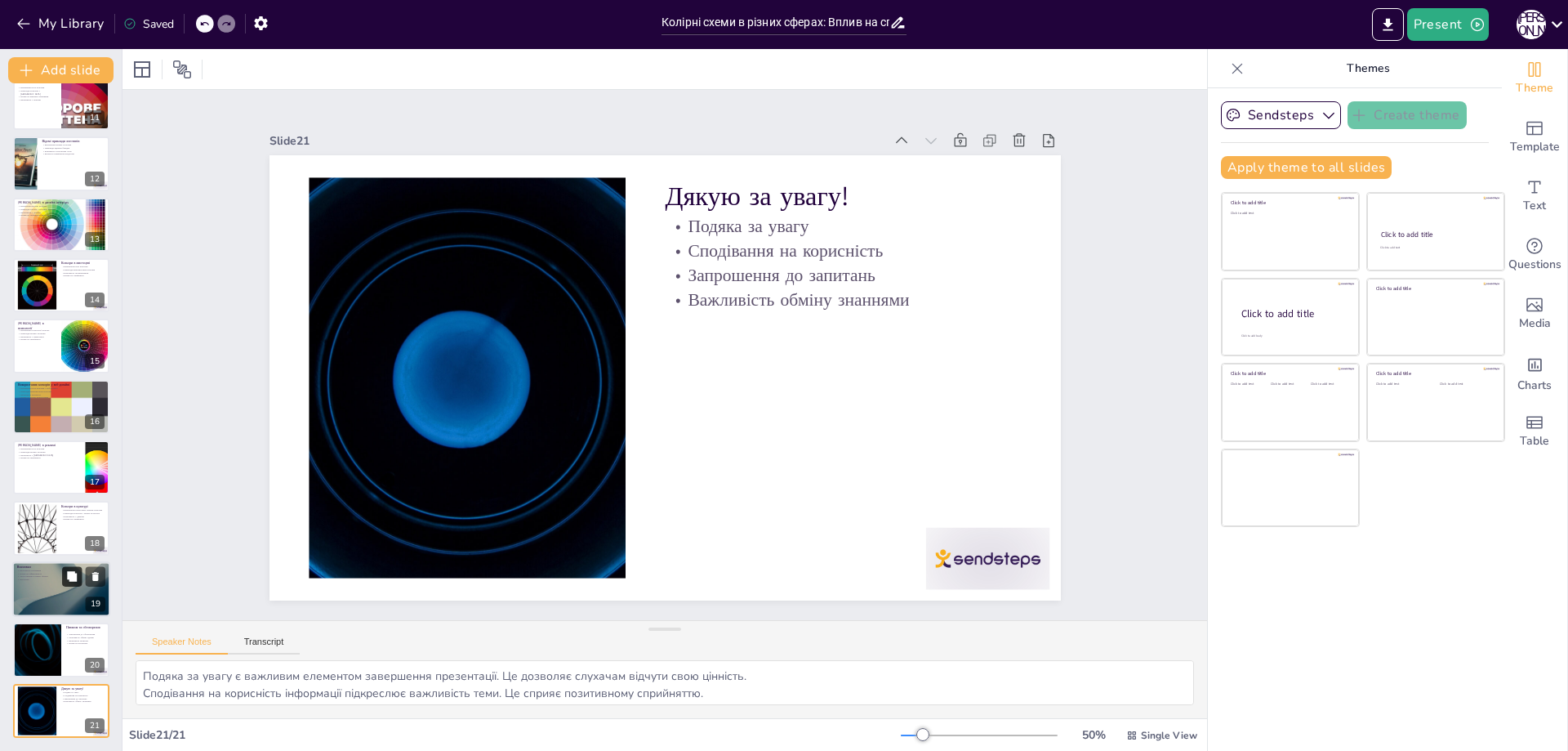
click at [64, 578] on button at bounding box center [72, 576] width 20 height 20
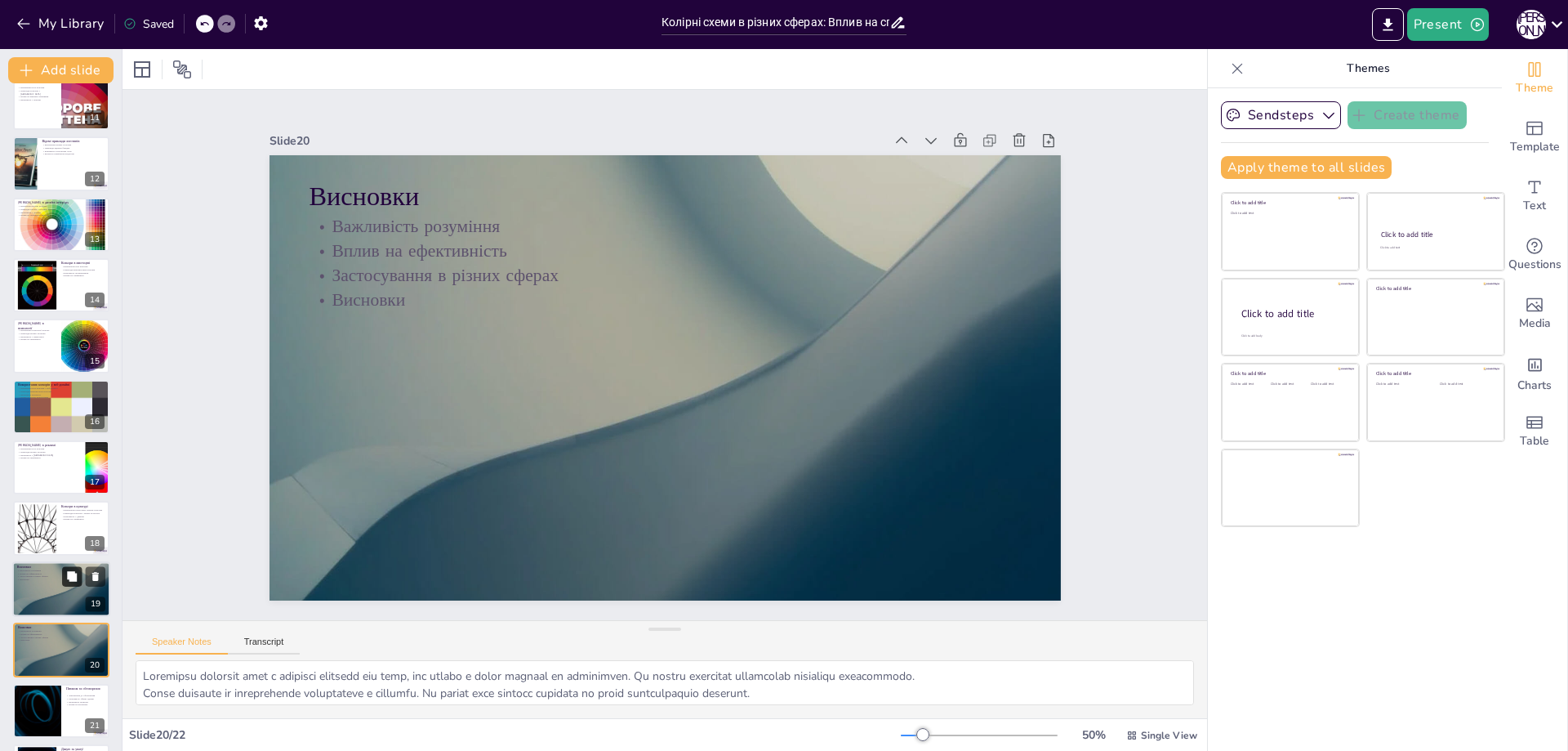
scroll to position [689, 0]
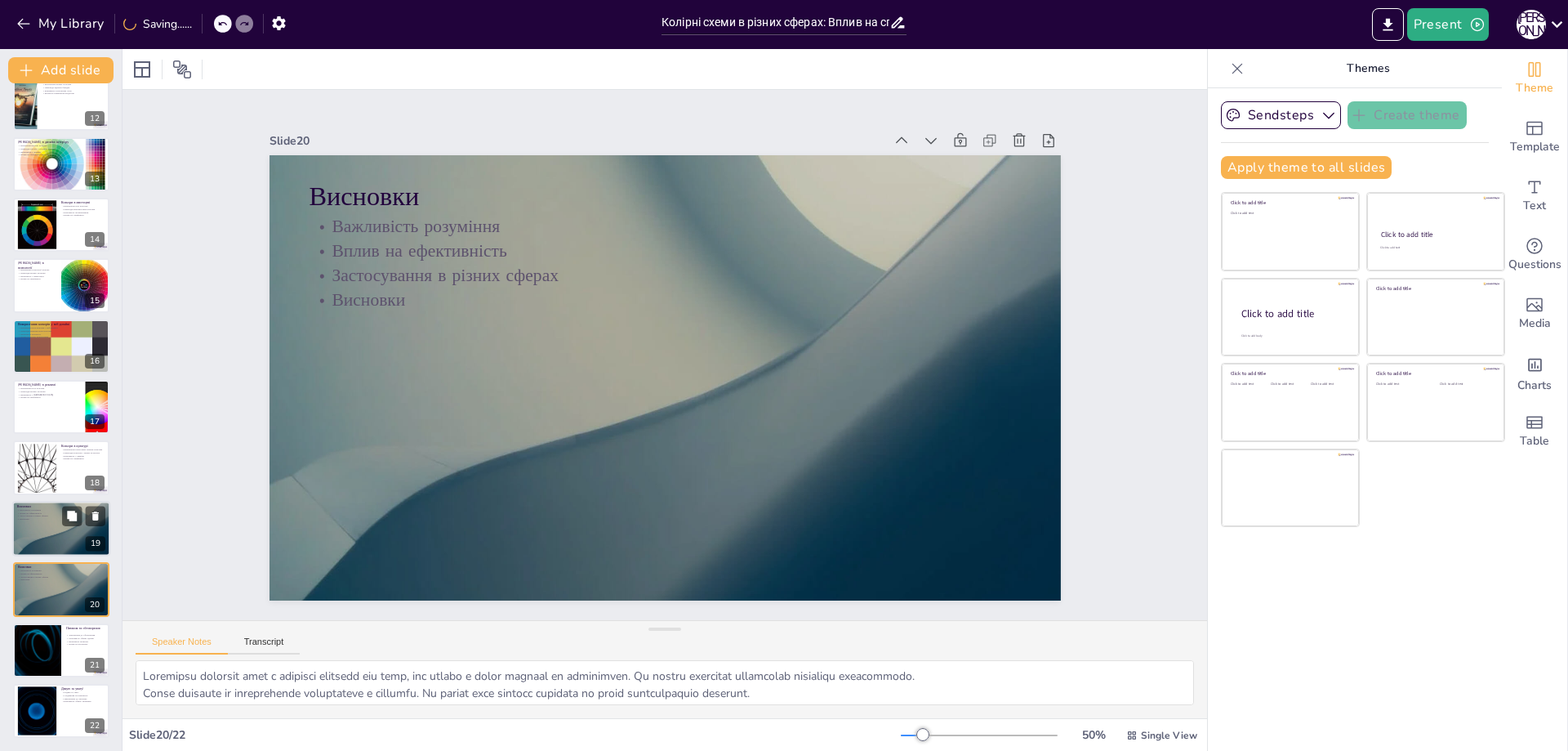
click at [48, 533] on div at bounding box center [61, 528] width 98 height 56
click at [42, 473] on div at bounding box center [37, 468] width 88 height 50
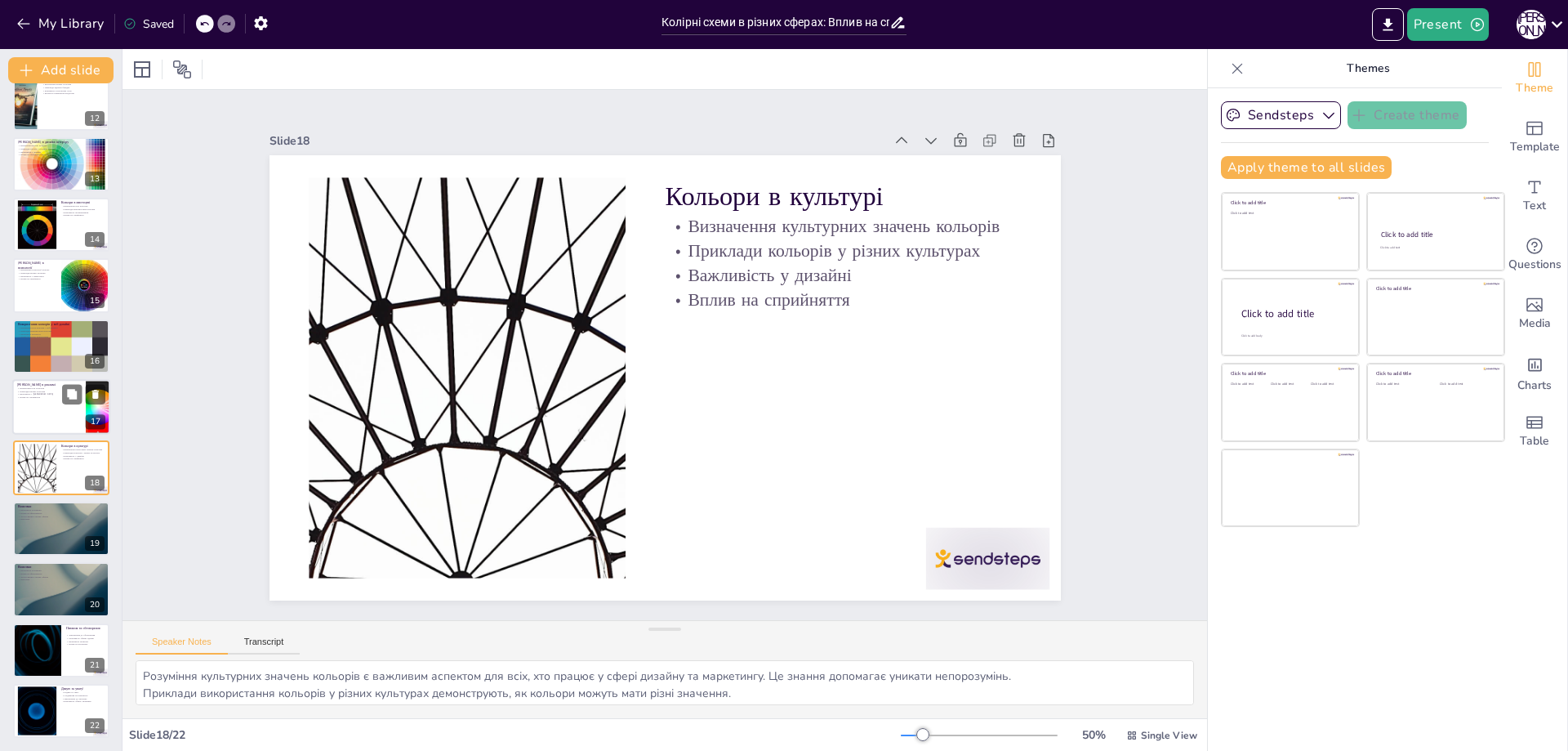
click at [39, 390] on p "Приклади впливу кольорів" at bounding box center [49, 391] width 64 height 3
type textarea "Розуміння ролі кольорів у рекламі є важливим аспектом. Це знання допомагає ство…"
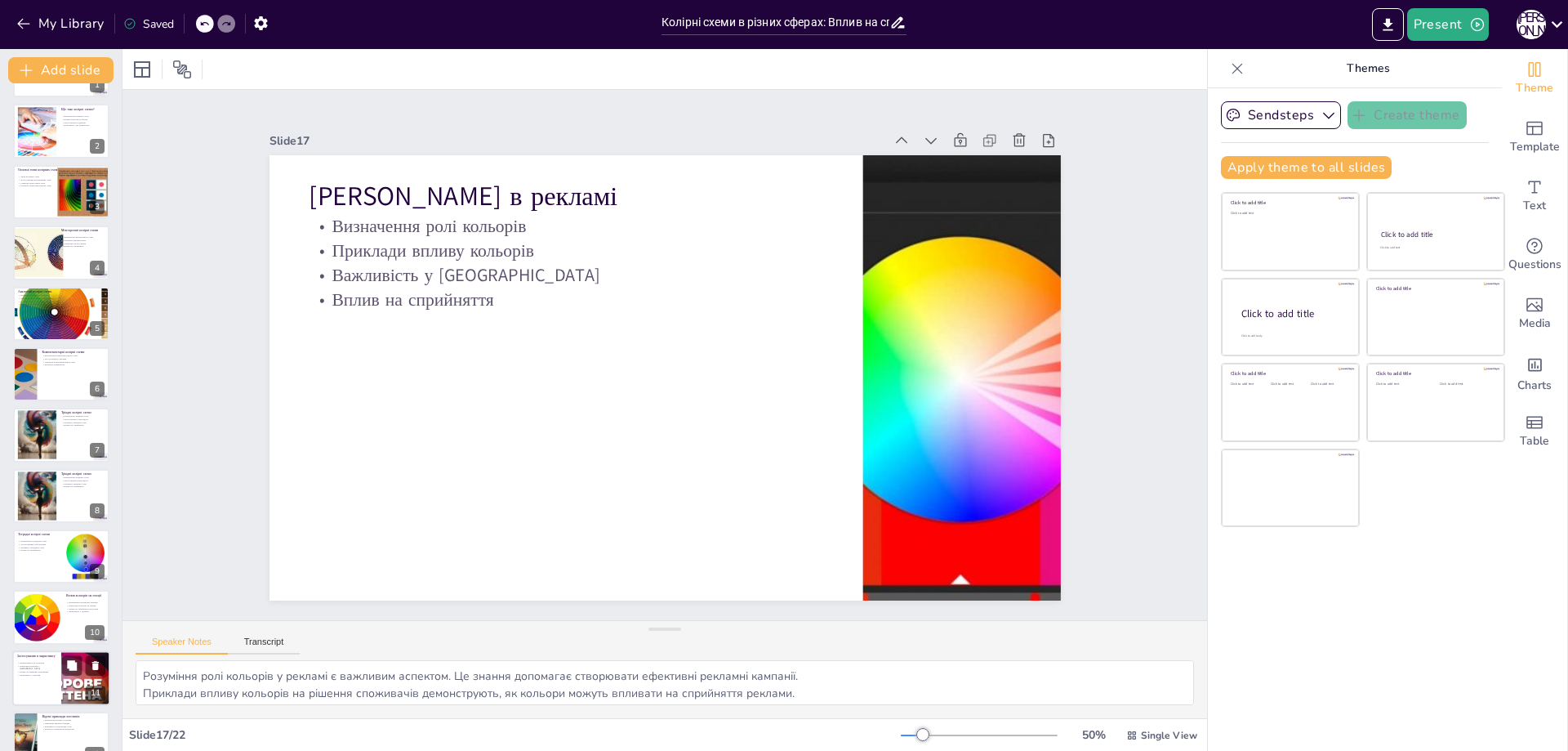
scroll to position [0, 0]
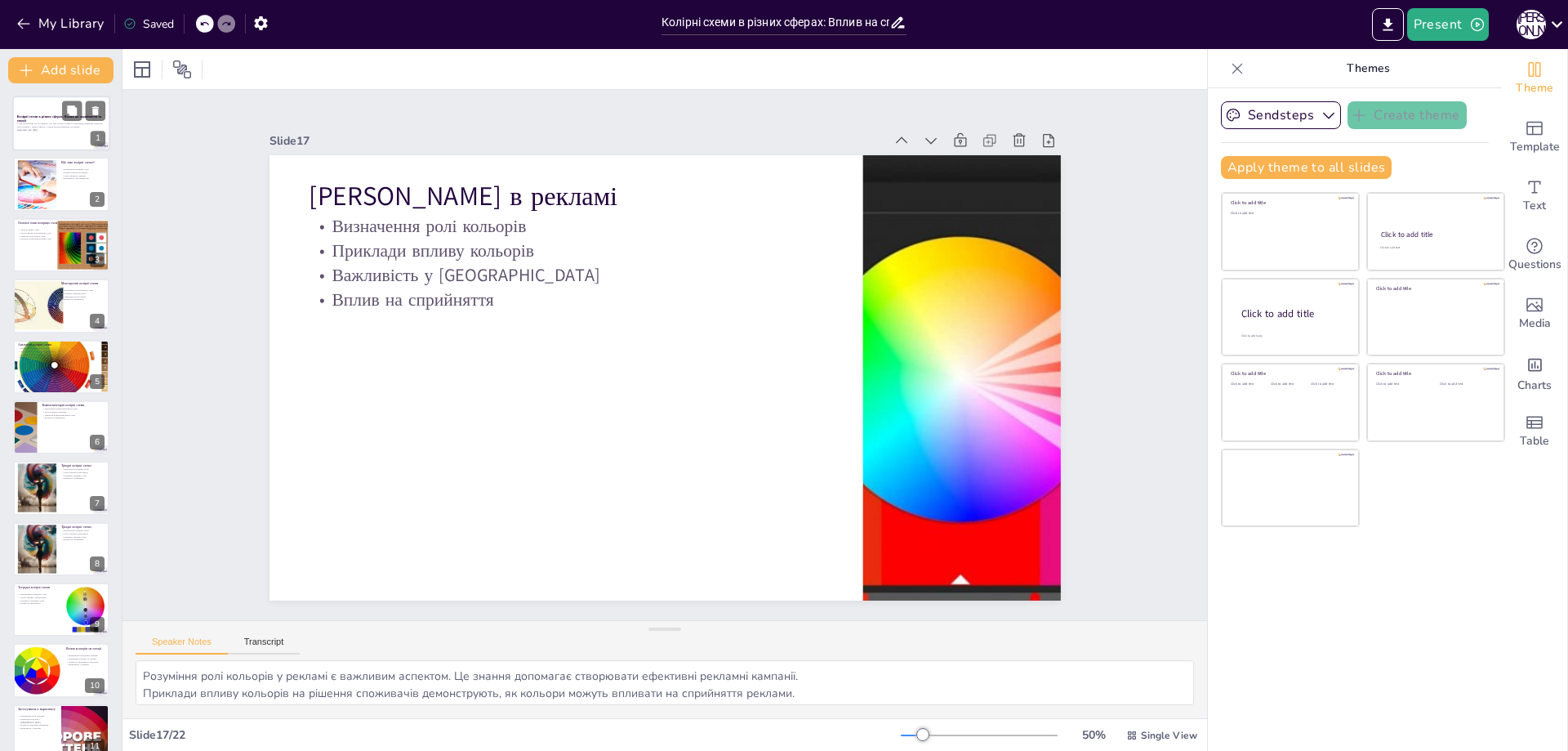
click at [42, 116] on strong "Колірні схеми в різних сферах: Вплив на сприйняття та емоції" at bounding box center [60, 119] width 85 height 9
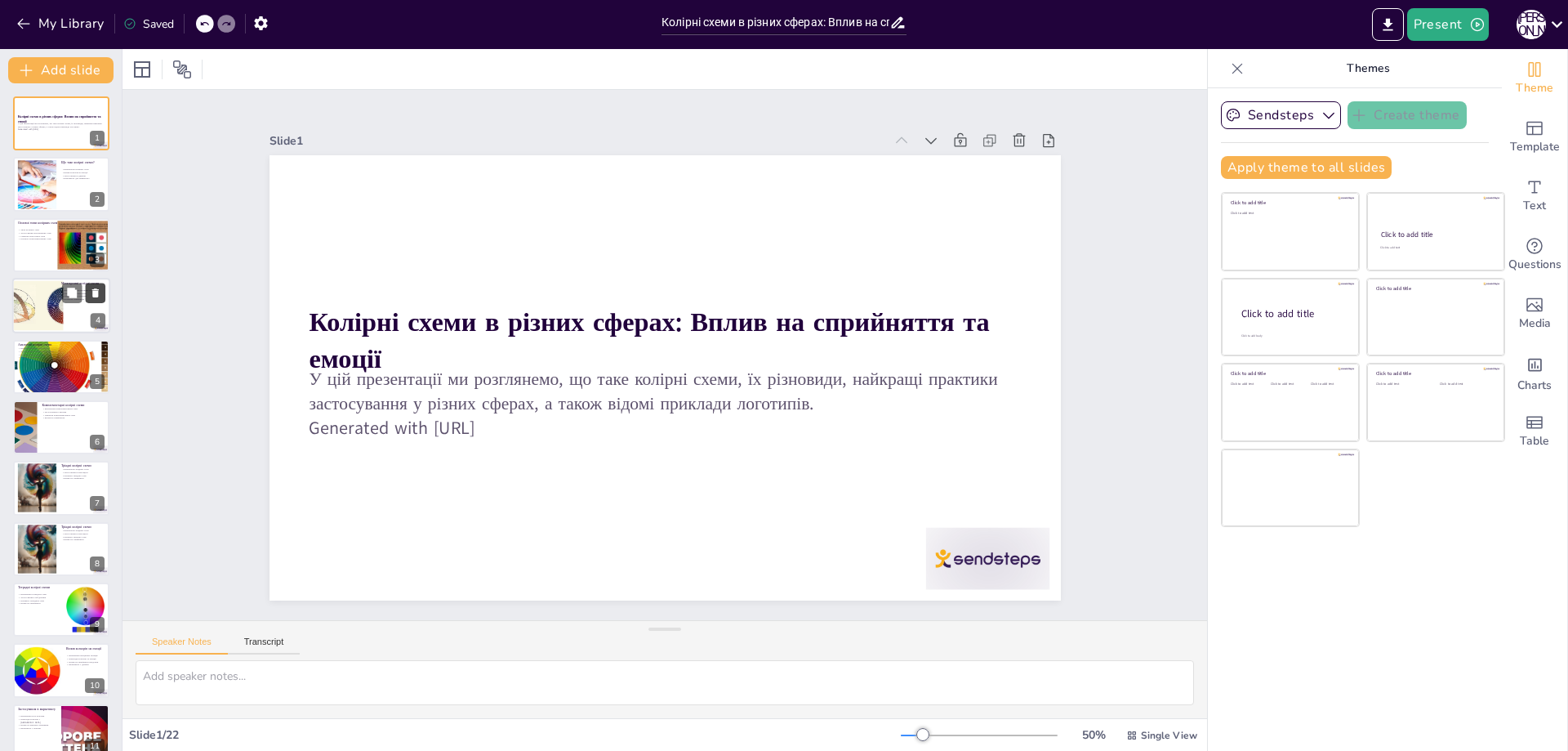
click at [88, 293] on button at bounding box center [96, 293] width 20 height 20
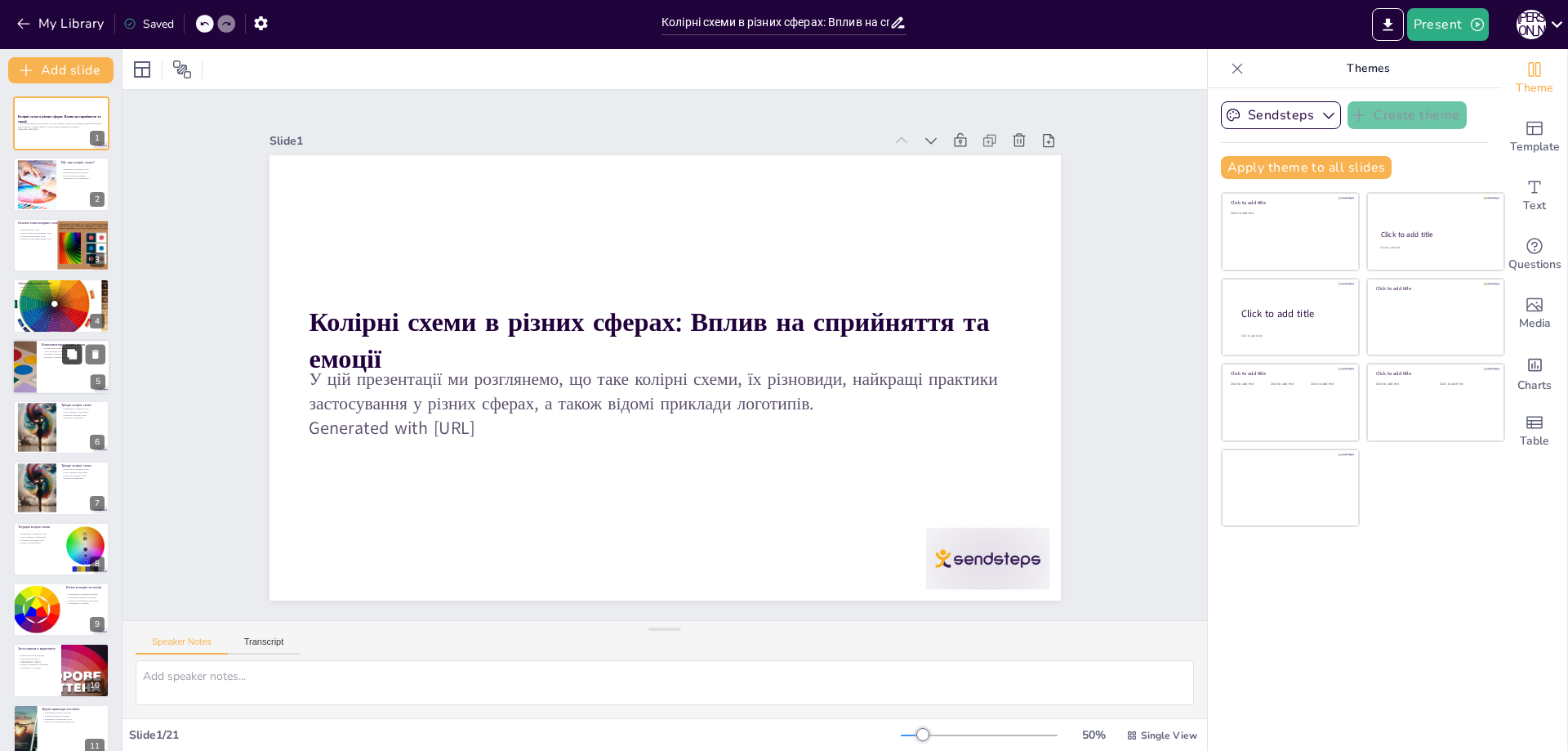
click at [71, 361] on button at bounding box center [72, 354] width 20 height 20
type textarea "Комплементарні колірні схеми є важливими для створення динамічних композицій. Р…"
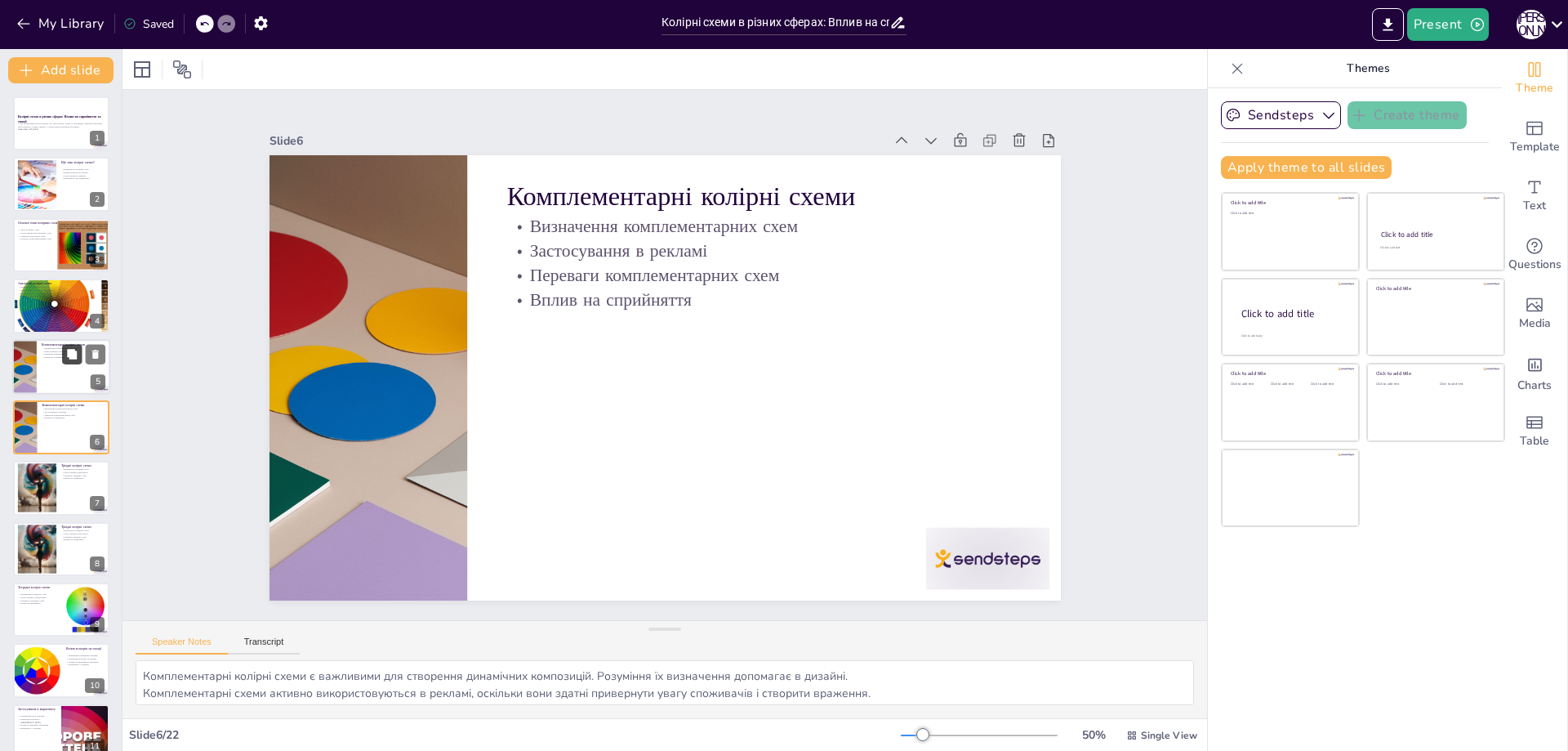
scroll to position [11, 0]
